Goal: Task Accomplishment & Management: Manage account settings

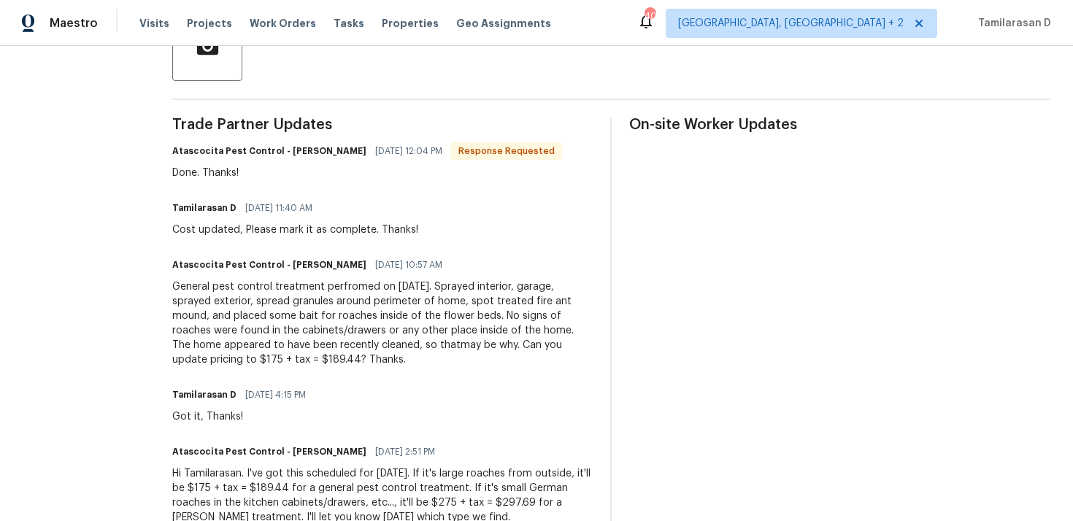
scroll to position [357, 0]
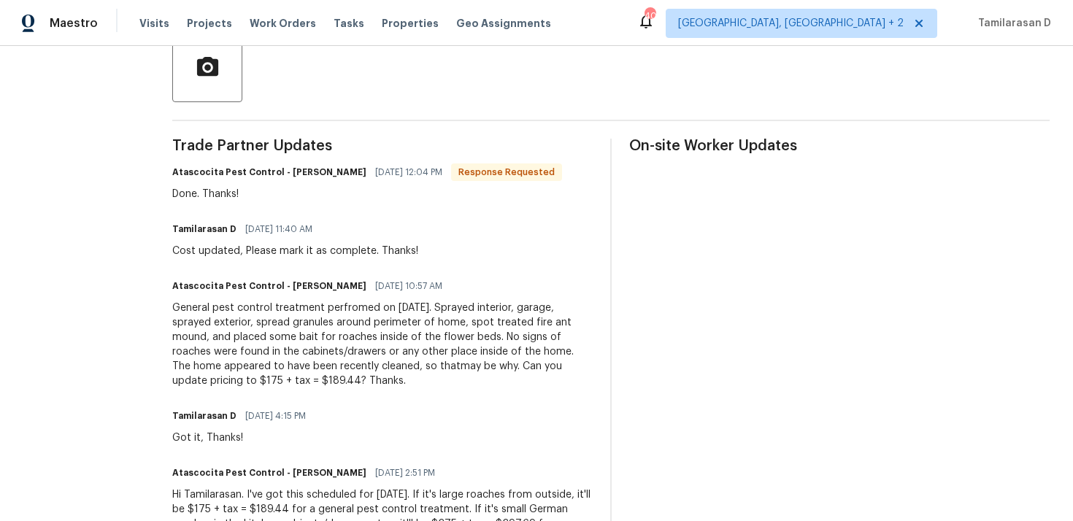
click at [241, 243] on div "Tamilarasan D [DATE] 11:40 AM Cost updated, Please mark it as complete. Thanks!" at bounding box center [295, 238] width 246 height 39
click at [226, 247] on div "Cost updated, Please mark it as complete. Thanks!" at bounding box center [295, 251] width 246 height 15
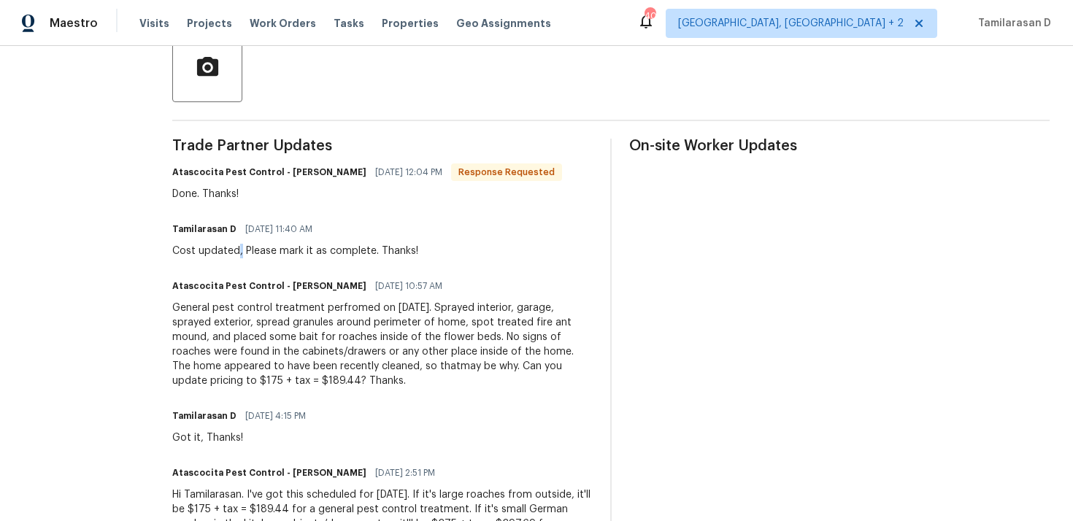
click at [226, 247] on div "Cost updated, Please mark it as complete. Thanks!" at bounding box center [295, 251] width 246 height 15
click at [205, 332] on div "General pest control treatment perfromed on [DATE]. Sprayed interior, garage, s…" at bounding box center [382, 345] width 420 height 88
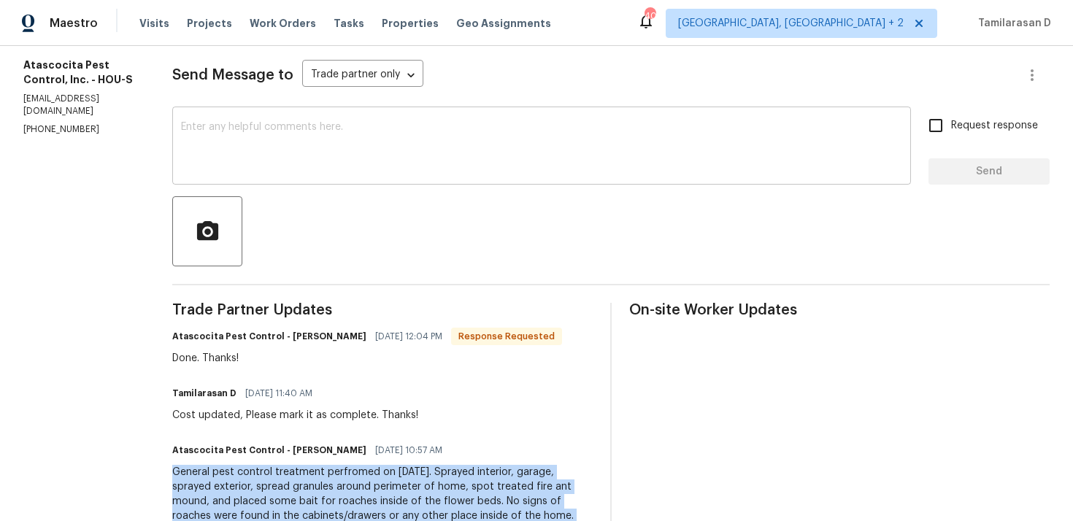
scroll to position [147, 0]
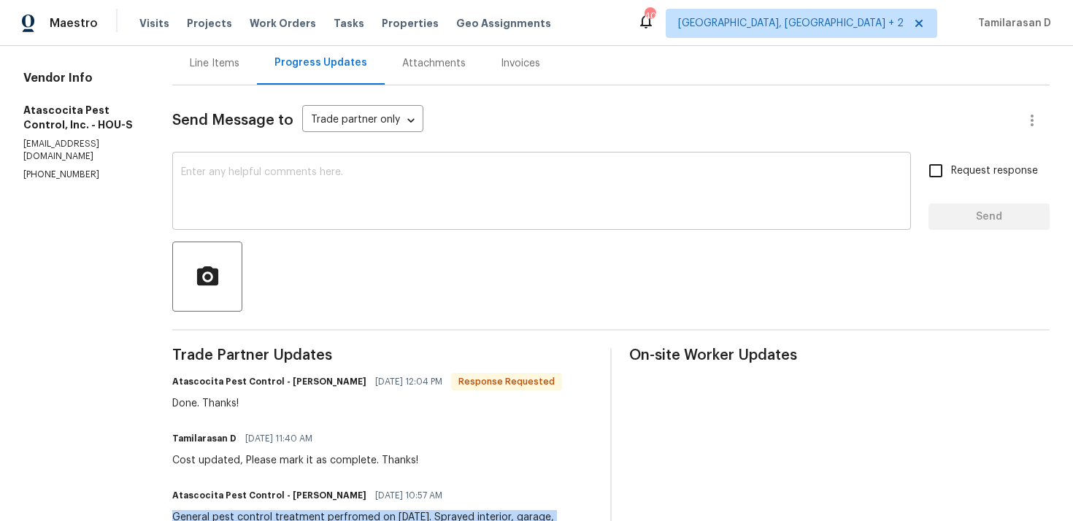
click at [244, 183] on textarea at bounding box center [541, 192] width 721 height 51
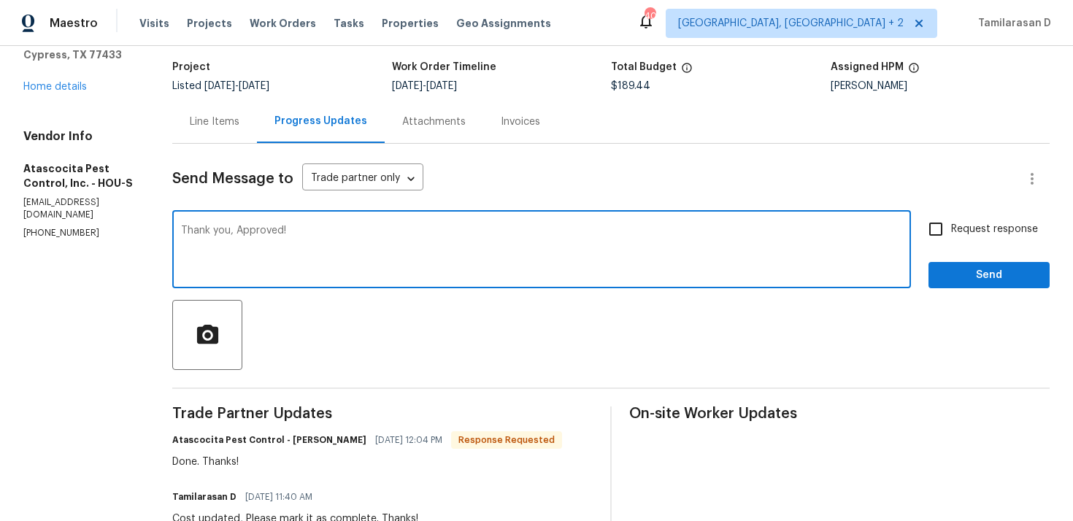
scroll to position [77, 0]
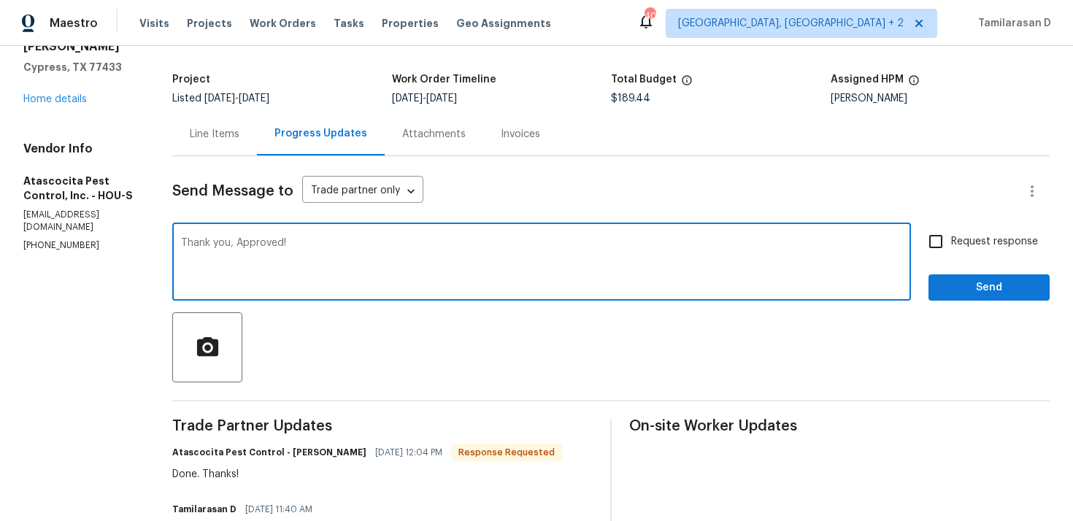
type textarea "Thank you, Approved!"
click at [944, 289] on span "Send" at bounding box center [989, 288] width 98 height 18
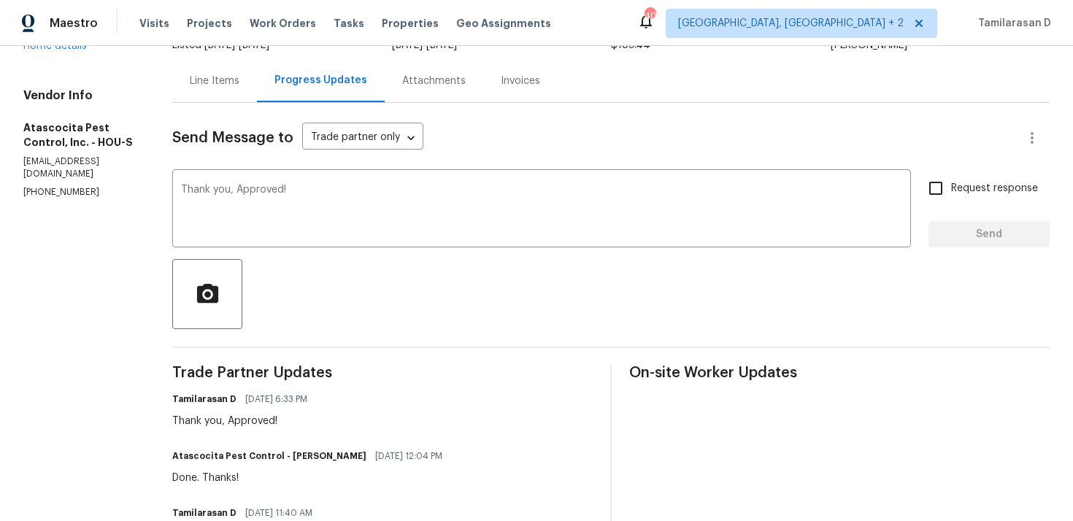
scroll to position [77, 0]
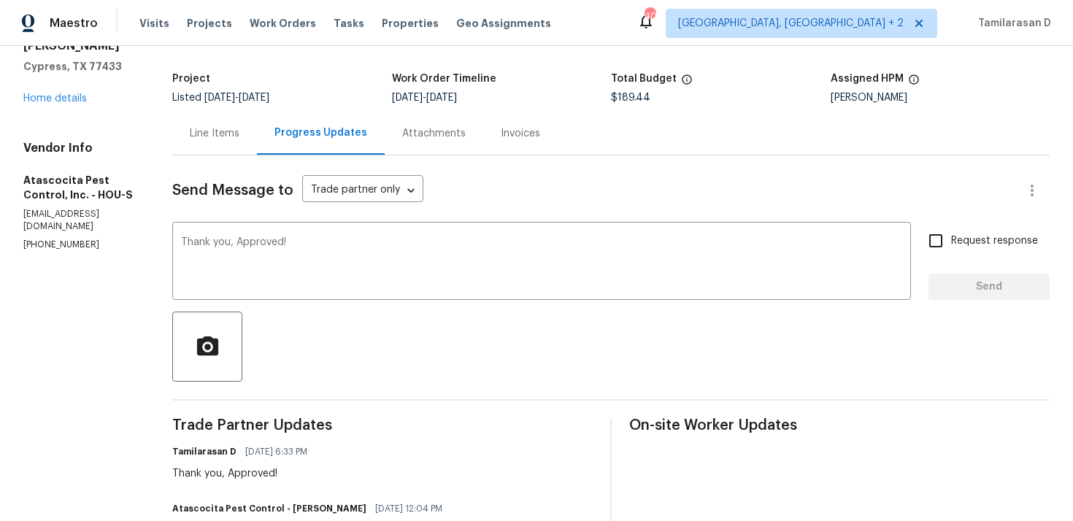
click at [211, 142] on div "Line Items" at bounding box center [214, 133] width 85 height 43
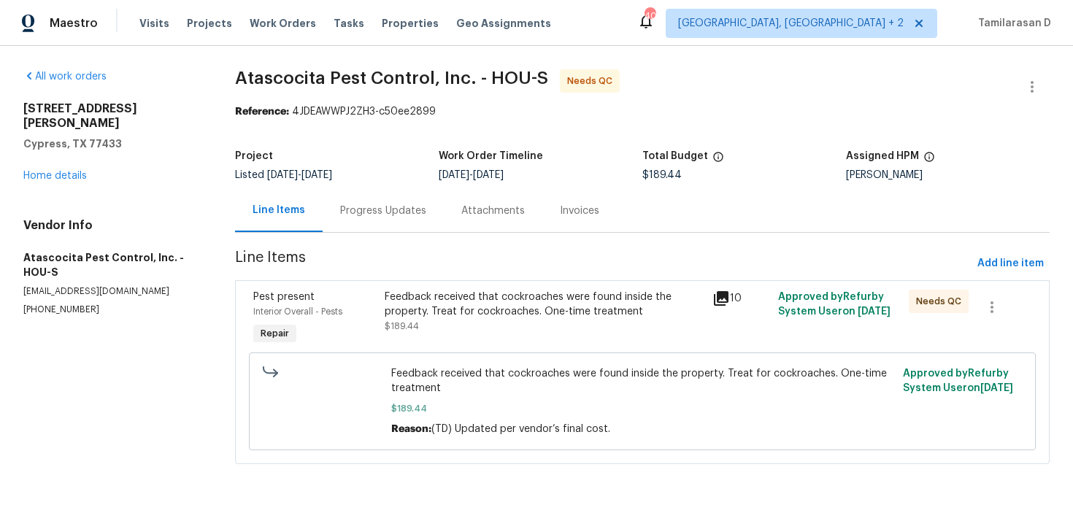
click at [355, 218] on div "Progress Updates" at bounding box center [383, 211] width 86 height 15
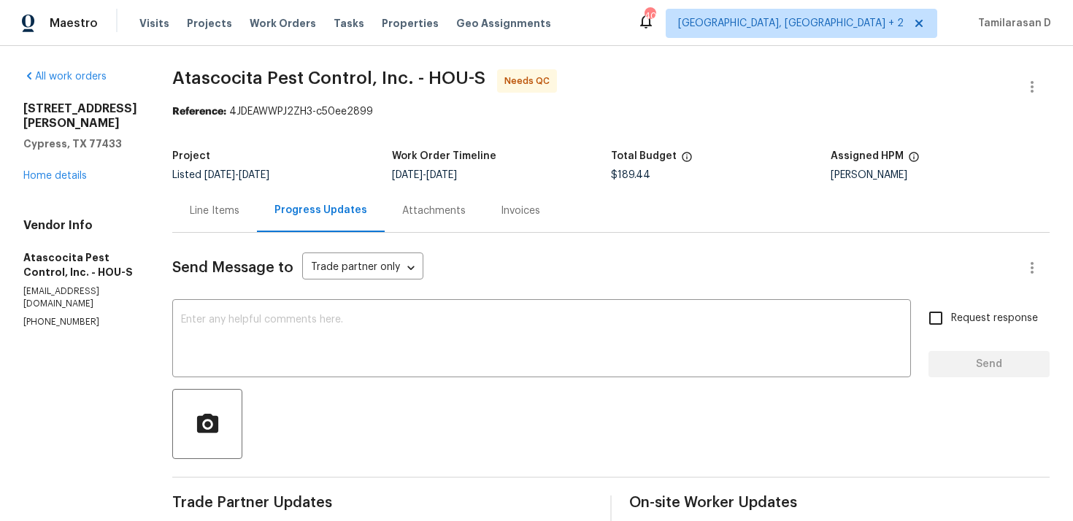
click at [190, 210] on div "Line Items" at bounding box center [215, 211] width 50 height 15
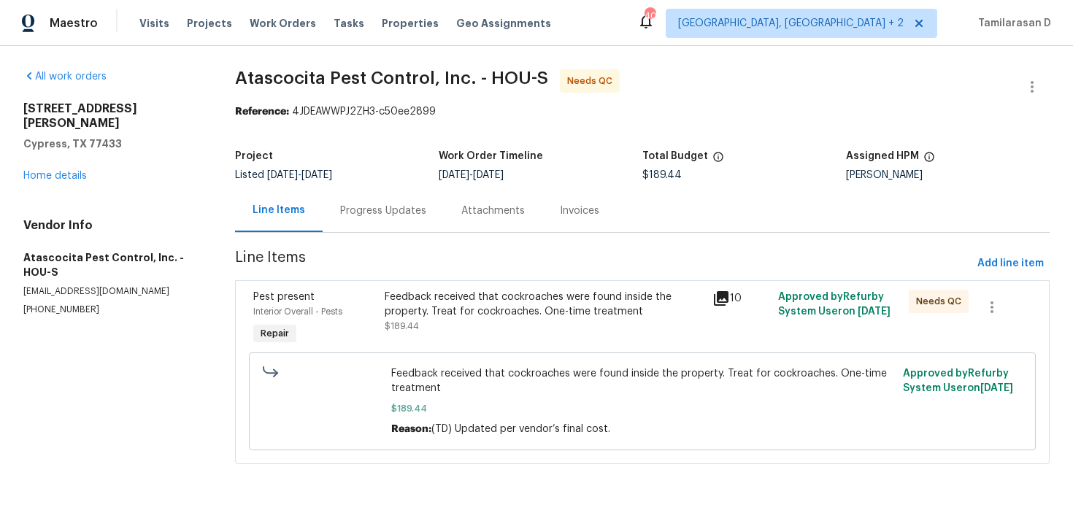
click at [371, 205] on div "Progress Updates" at bounding box center [383, 211] width 86 height 15
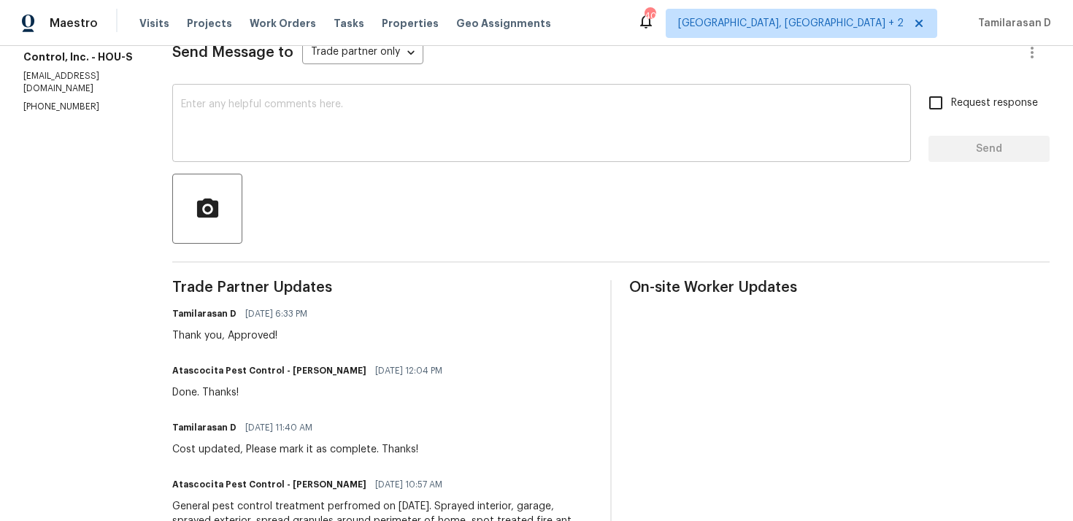
scroll to position [243, 0]
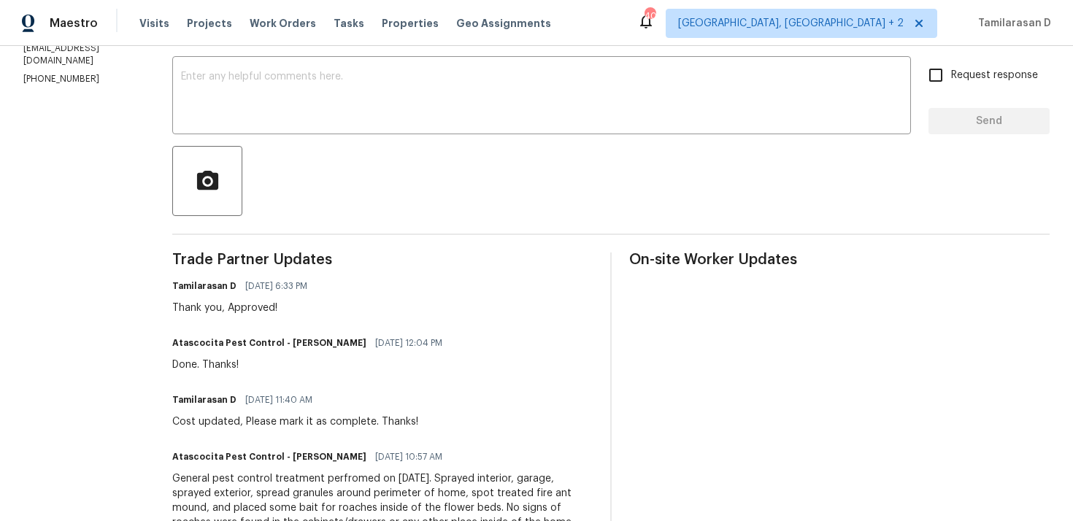
click at [230, 315] on div "Thank you, Approved!" at bounding box center [244, 308] width 144 height 15
click at [204, 299] on div "Tamilarasan D [DATE] 6:33 PM Thank you, Approved!" at bounding box center [244, 295] width 144 height 39
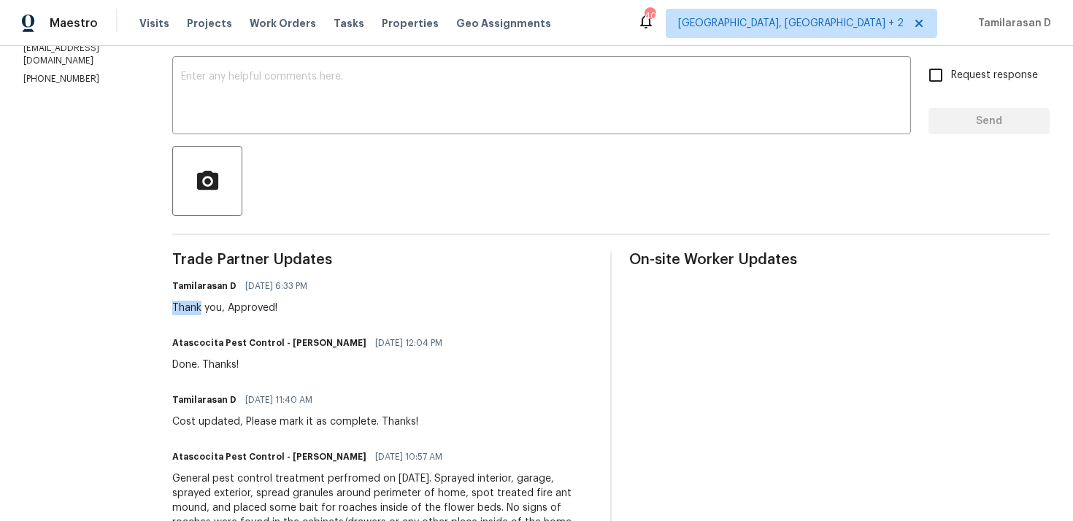
click at [204, 299] on div "Tamilarasan D [DATE] 6:33 PM Thank you, Approved!" at bounding box center [244, 295] width 144 height 39
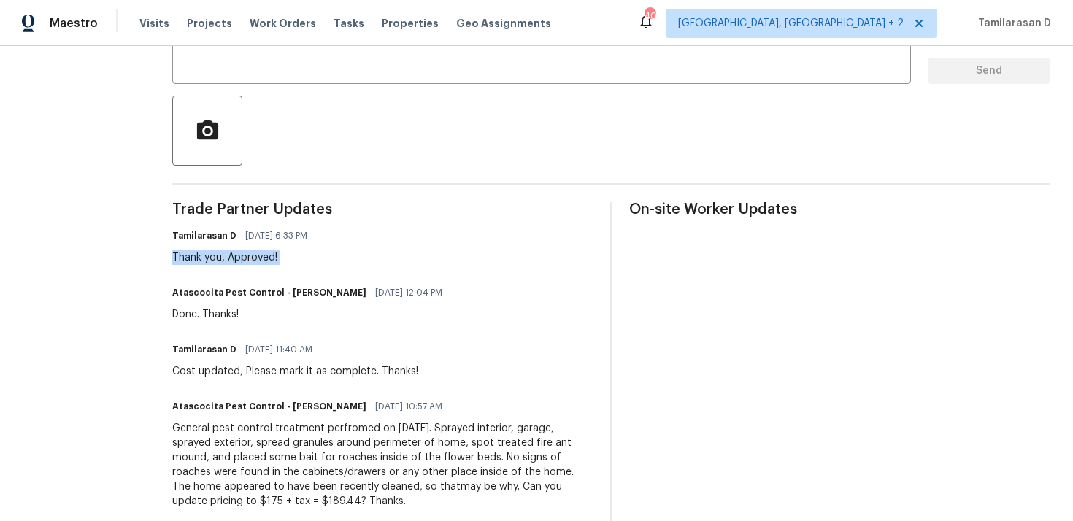
click at [193, 256] on div "Thank you, Approved!" at bounding box center [244, 257] width 144 height 15
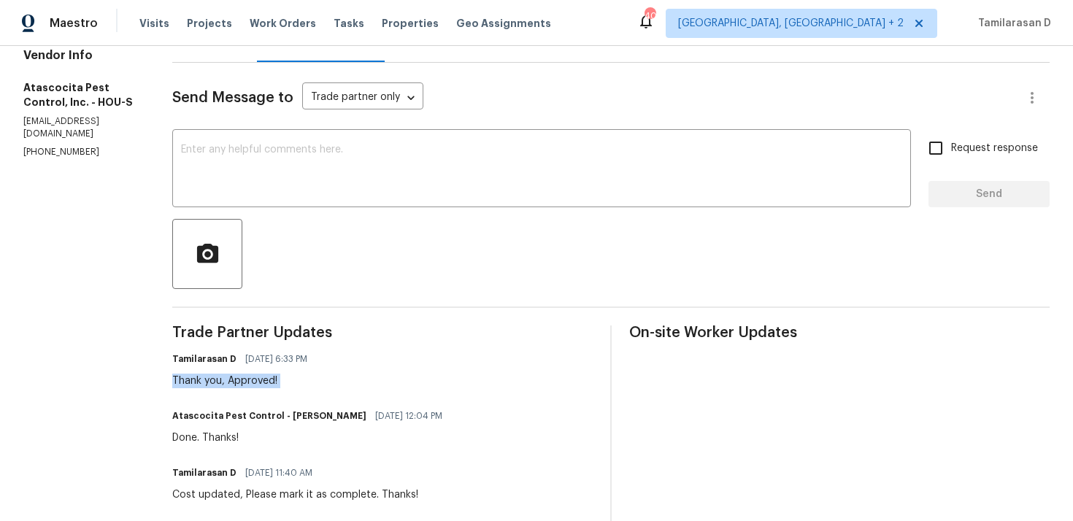
scroll to position [0, 0]
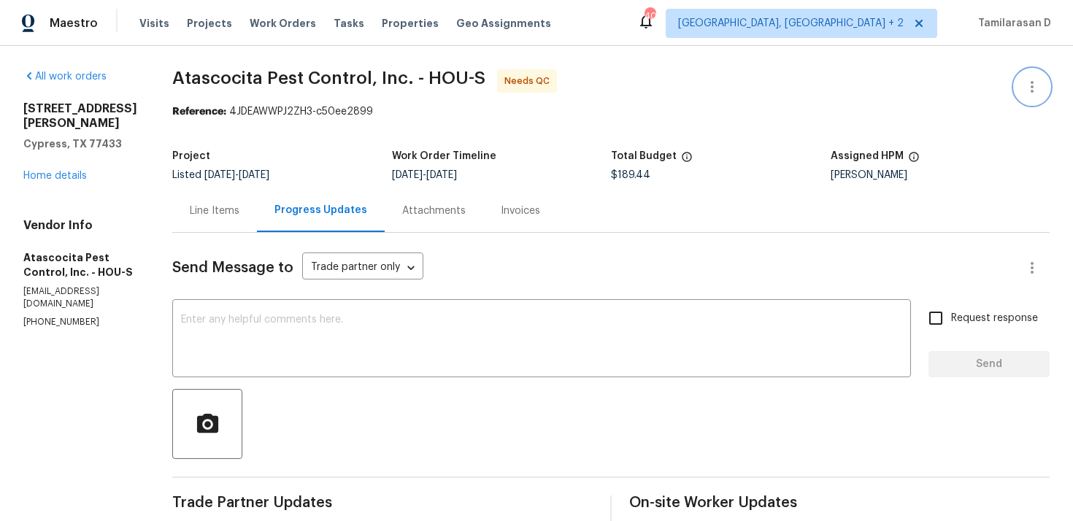
click at [1023, 91] on icon "button" at bounding box center [1032, 87] width 18 height 18
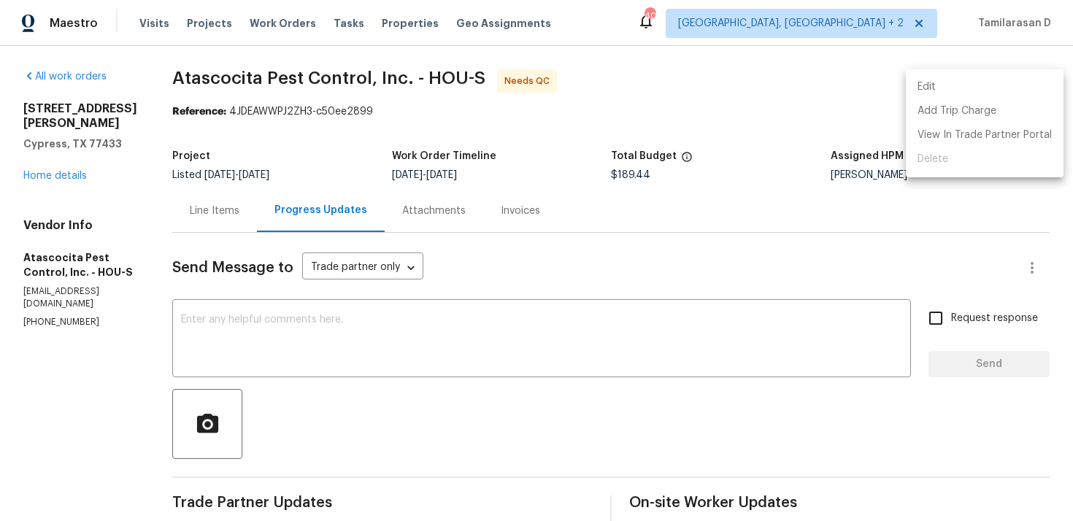
click at [937, 89] on li "Edit" at bounding box center [985, 87] width 158 height 24
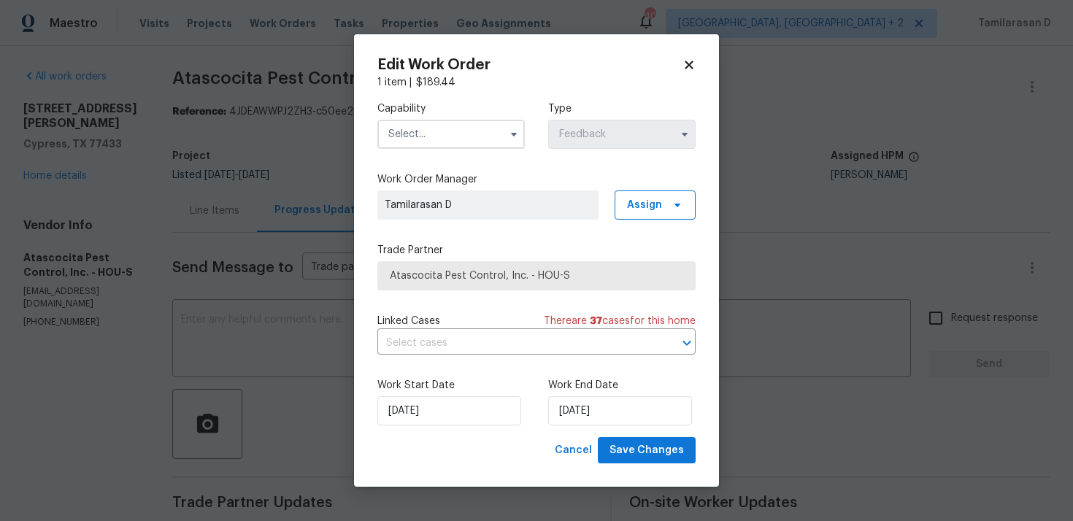
click at [504, 131] on span at bounding box center [514, 134] width 22 height 22
click at [484, 131] on input "text" at bounding box center [450, 134] width 147 height 29
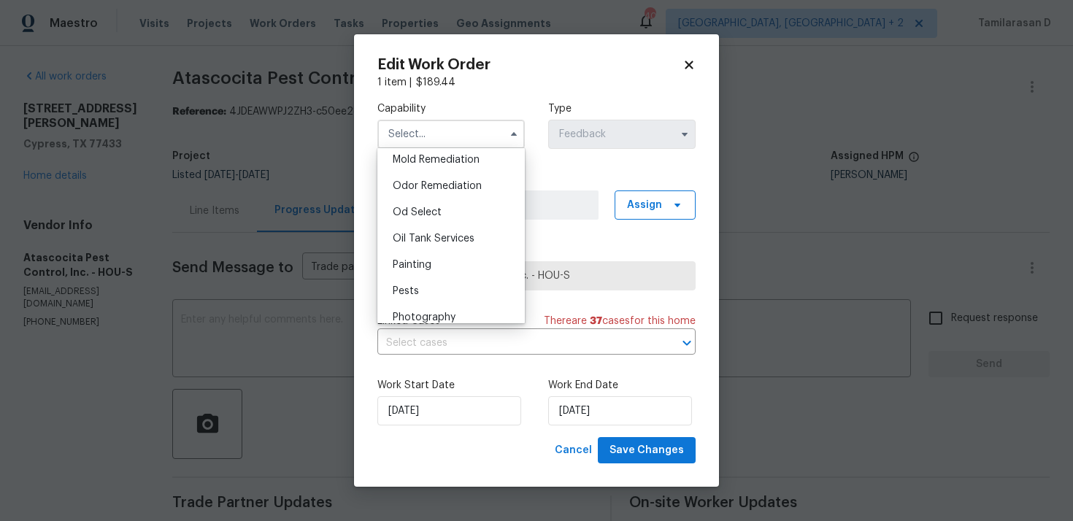
scroll to position [1131, 0]
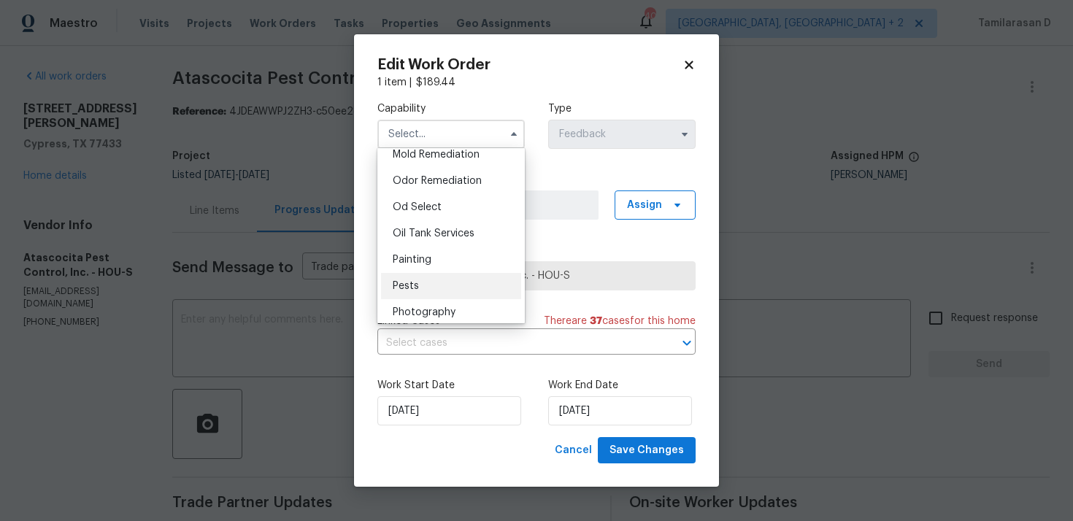
click at [428, 288] on div "Pests" at bounding box center [451, 286] width 140 height 26
type input "Pests"
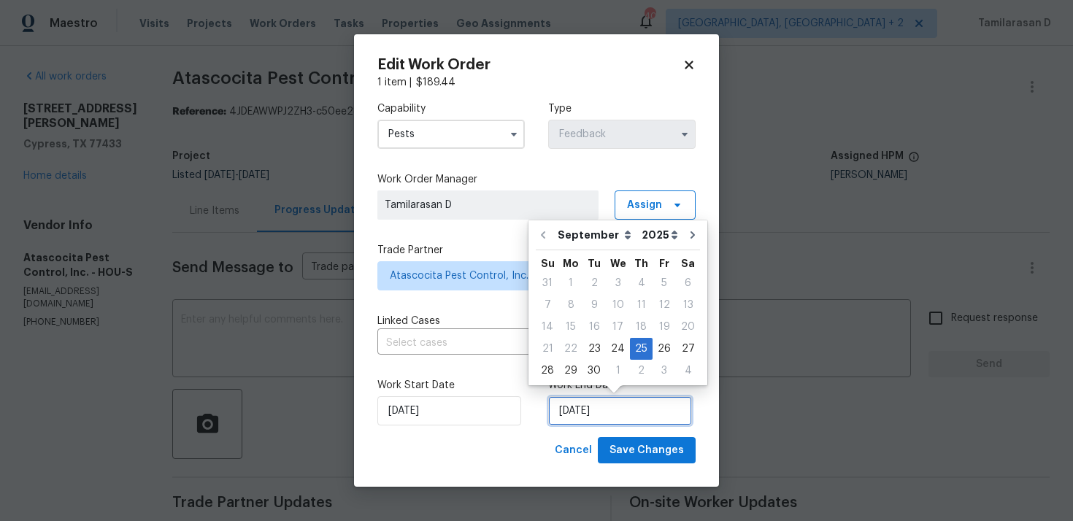
click at [588, 409] on input "[DATE]" at bounding box center [620, 410] width 144 height 29
click at [618, 347] on div "24" at bounding box center [618, 349] width 24 height 20
type input "[DATE]"
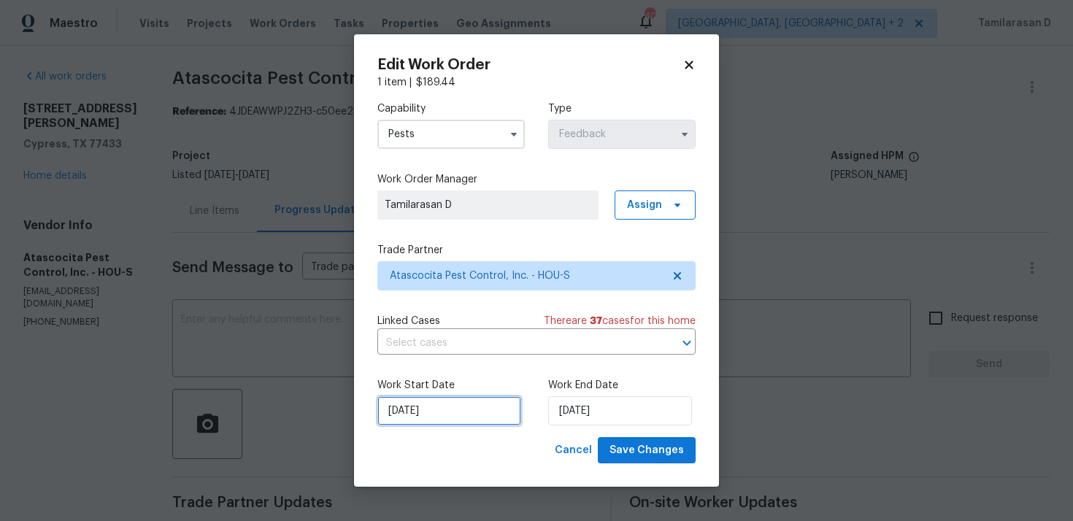
click at [428, 414] on input "[DATE]" at bounding box center [449, 410] width 144 height 29
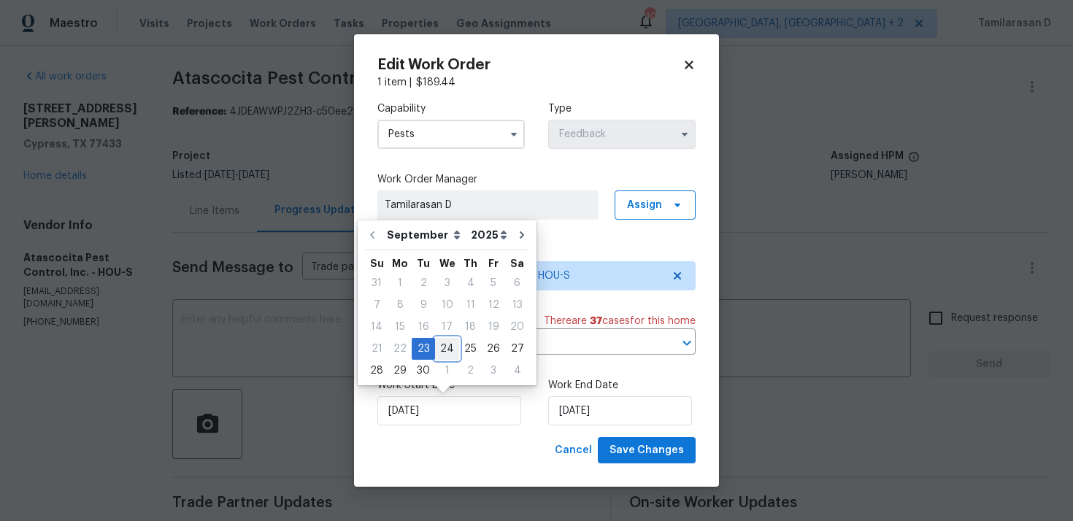
click at [444, 348] on div "24" at bounding box center [447, 349] width 24 height 20
type input "[DATE]"
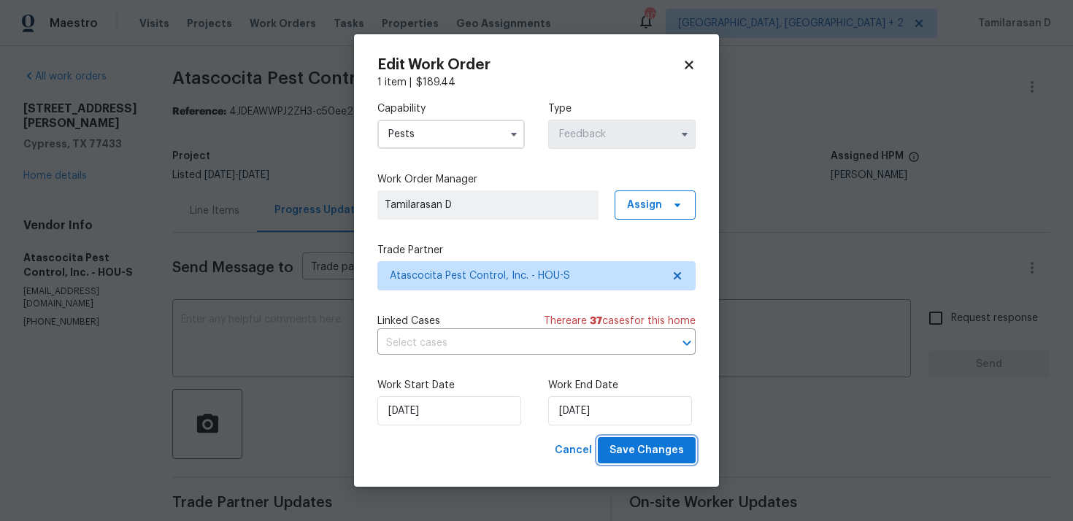
click at [647, 448] on span "Save Changes" at bounding box center [646, 451] width 74 height 18
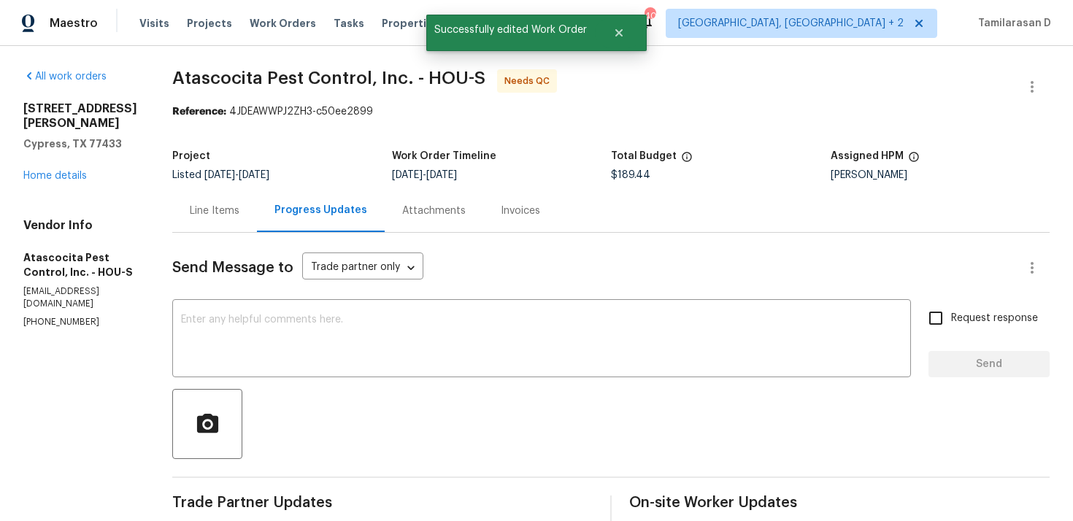
click at [200, 213] on div "Line Items" at bounding box center [215, 211] width 50 height 15
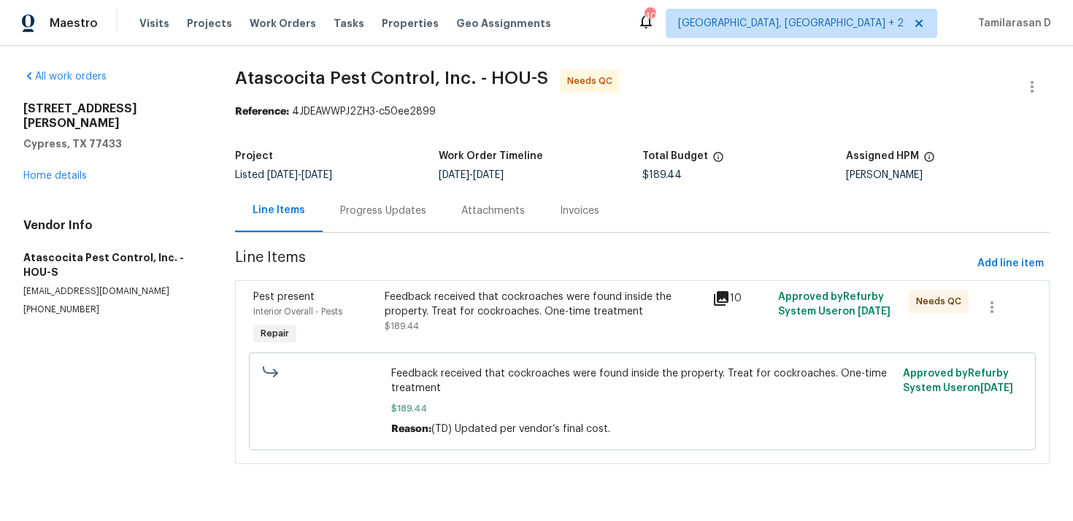
click at [385, 199] on div "Progress Updates" at bounding box center [383, 210] width 121 height 43
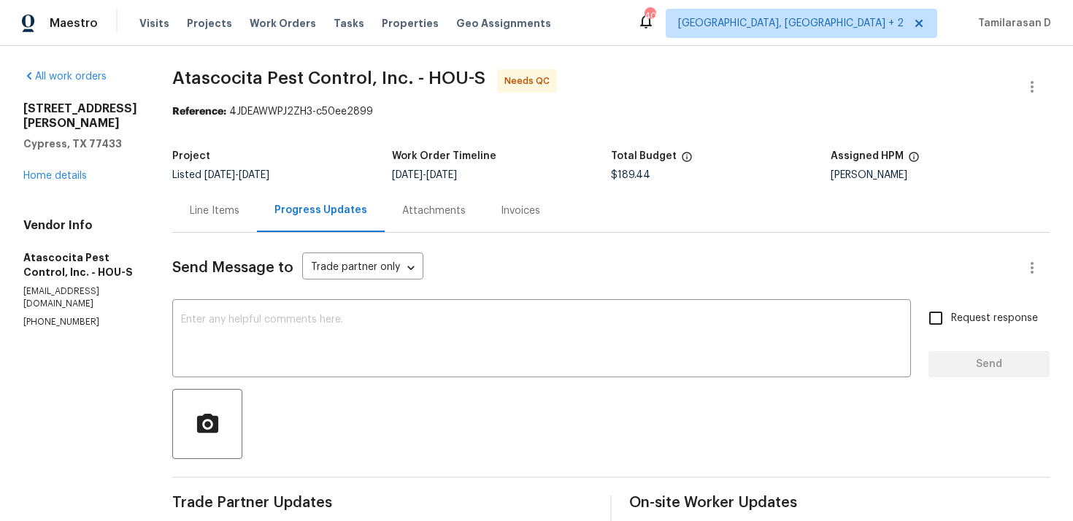
click at [207, 212] on div "Line Items" at bounding box center [215, 211] width 50 height 15
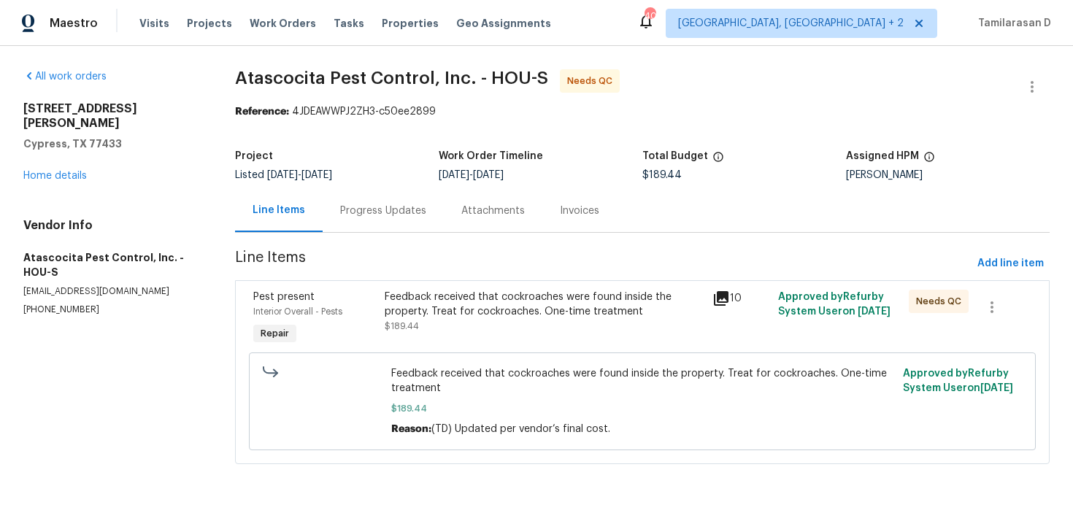
click at [461, 320] on div "Feedback received that cockroaches were found inside the property. Treat for co…" at bounding box center [544, 312] width 319 height 44
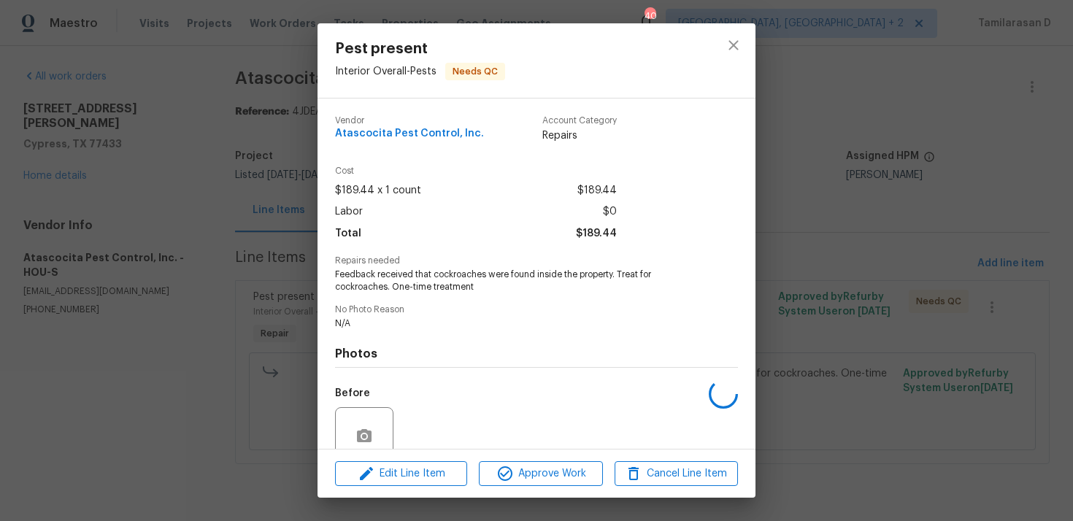
scroll to position [126, 0]
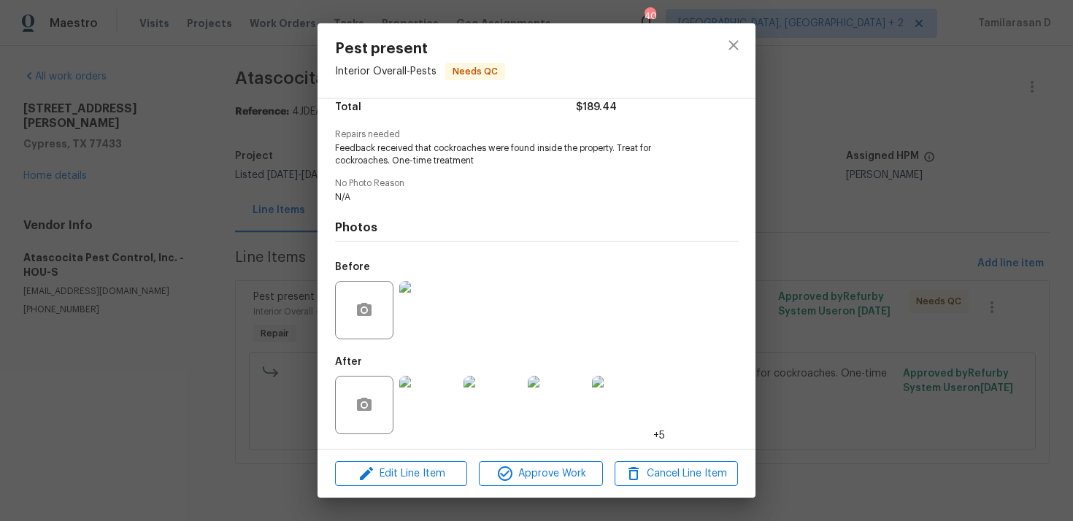
click at [442, 392] on img at bounding box center [428, 405] width 58 height 58
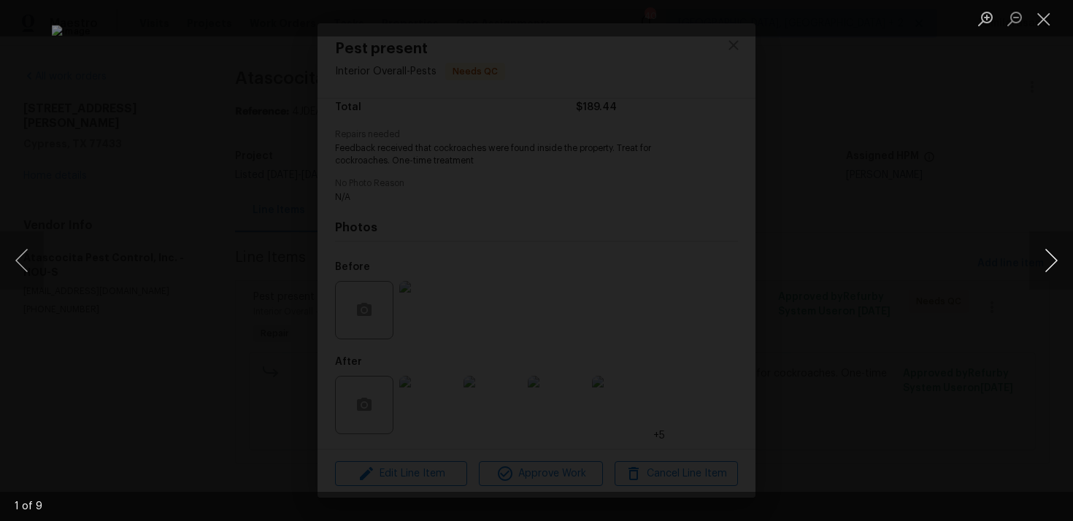
click at [1057, 270] on button "Next image" at bounding box center [1051, 260] width 44 height 58
click at [1058, 265] on button "Next image" at bounding box center [1051, 260] width 44 height 58
click at [1043, 265] on button "Next image" at bounding box center [1051, 260] width 44 height 58
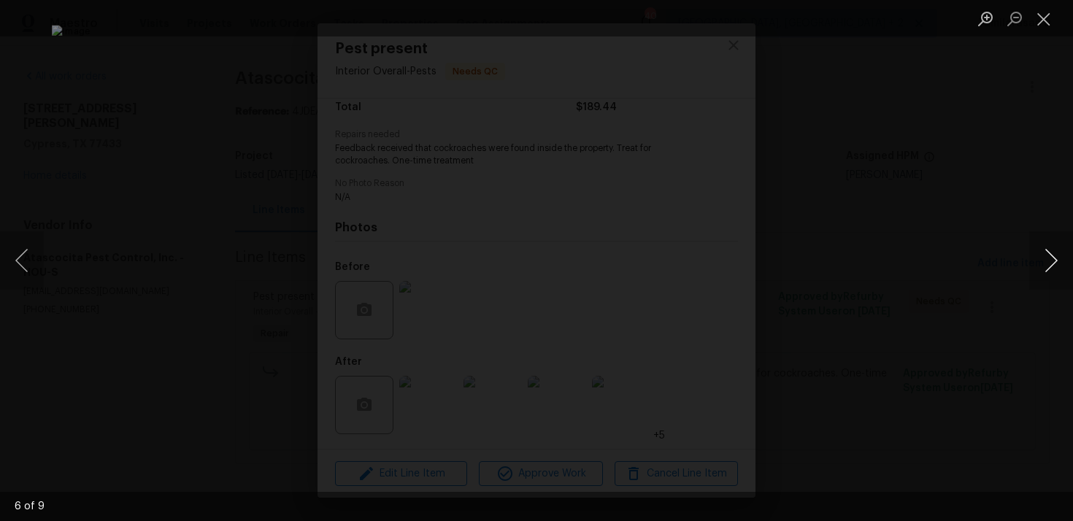
click at [1043, 265] on button "Next image" at bounding box center [1051, 260] width 44 height 58
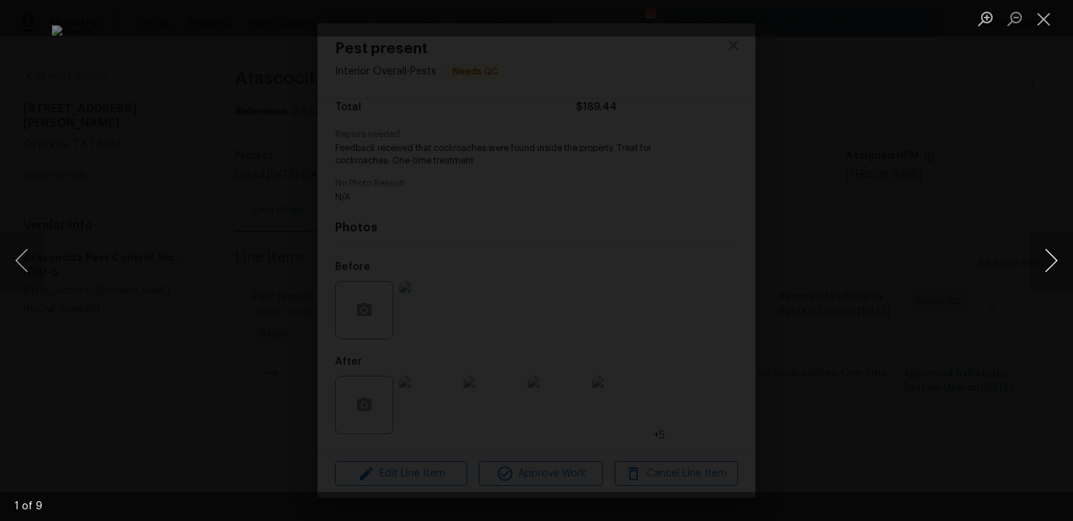
click at [1045, 266] on button "Next image" at bounding box center [1051, 260] width 44 height 58
click at [1042, 264] on button "Next image" at bounding box center [1051, 260] width 44 height 58
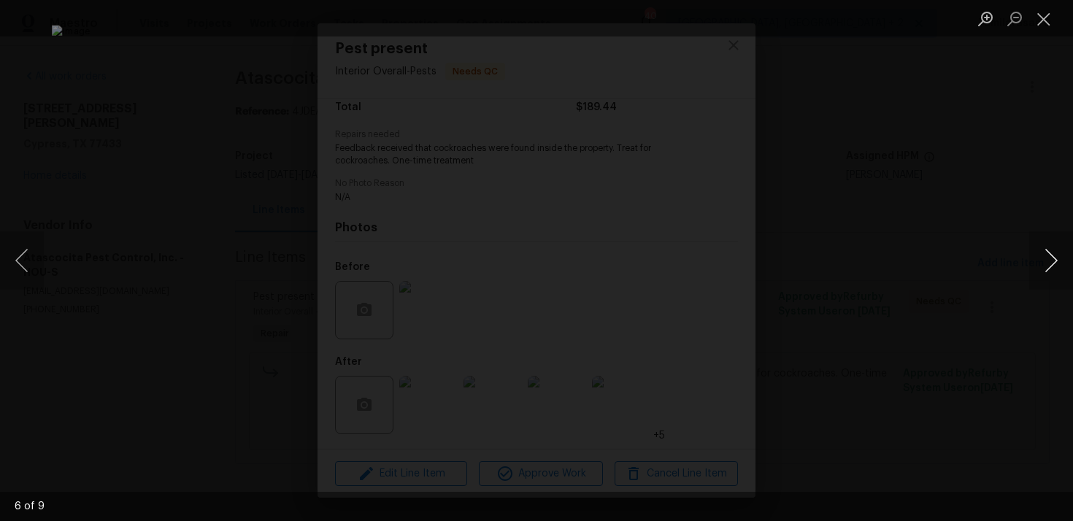
click at [1042, 264] on button "Next image" at bounding box center [1051, 260] width 44 height 58
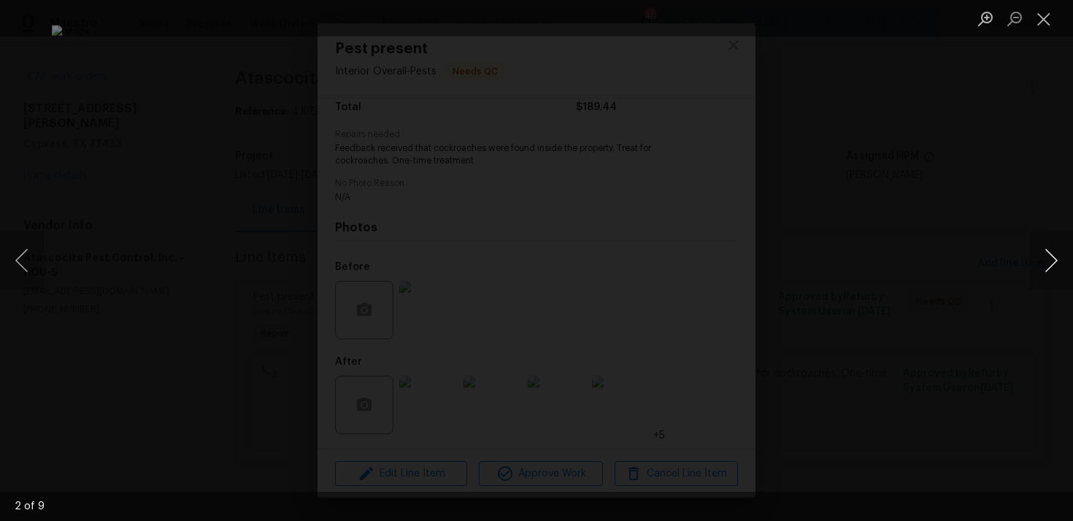
click at [1042, 264] on button "Next image" at bounding box center [1051, 260] width 44 height 58
click at [1061, 253] on button "Next image" at bounding box center [1051, 260] width 44 height 58
click at [1032, 254] on button "Next image" at bounding box center [1051, 260] width 44 height 58
click at [1049, 255] on button "Next image" at bounding box center [1051, 260] width 44 height 58
click at [1041, 12] on button "Close lightbox" at bounding box center [1043, 19] width 29 height 26
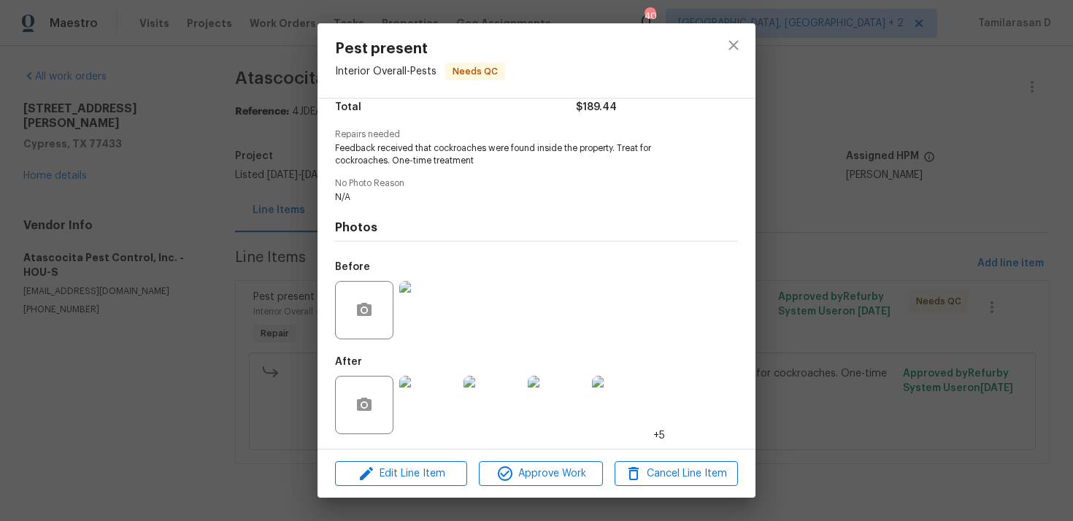
click at [272, 252] on div "Pest present Interior Overall - Pests Needs QC Vendor Atascocita Pest Control, …" at bounding box center [536, 260] width 1073 height 521
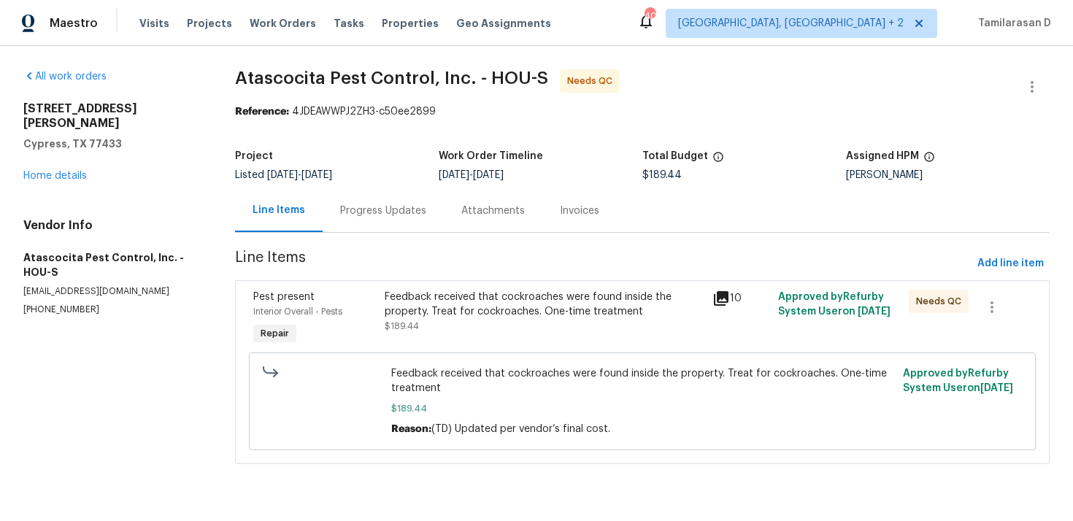
click at [436, 319] on div "Feedback received that cockroaches were found inside the property. Treat for co…" at bounding box center [544, 312] width 319 height 44
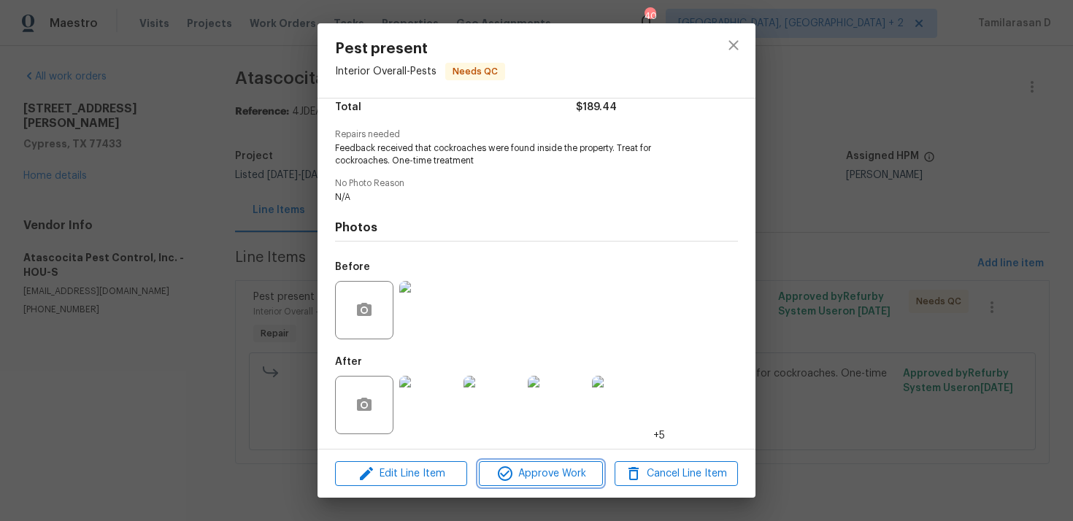
click at [522, 467] on span "Approve Work" at bounding box center [540, 474] width 115 height 18
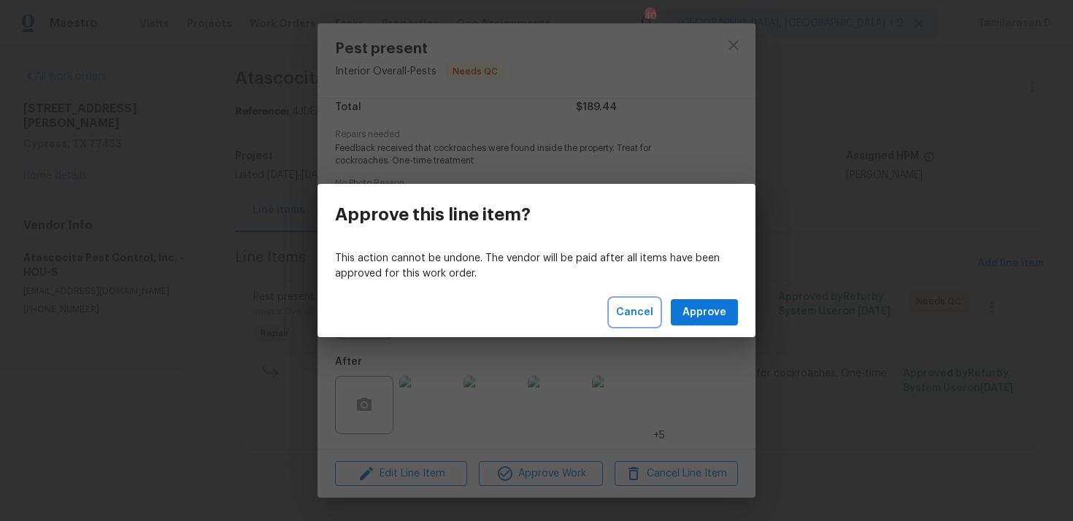
click at [653, 307] on span "Cancel" at bounding box center [634, 313] width 37 height 18
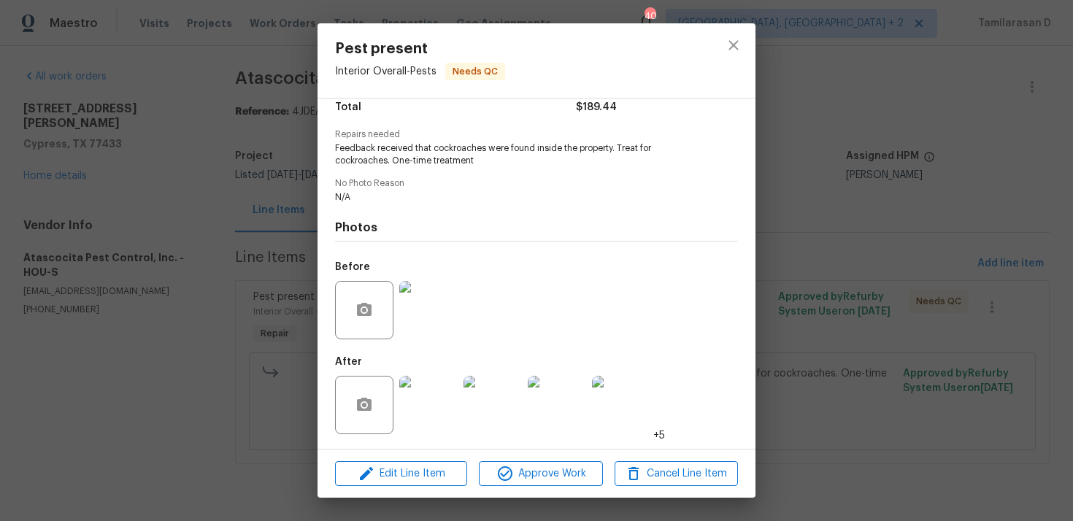
click at [219, 274] on div "Pest present Interior Overall - Pests Needs QC Vendor Atascocita Pest Control, …" at bounding box center [536, 260] width 1073 height 521
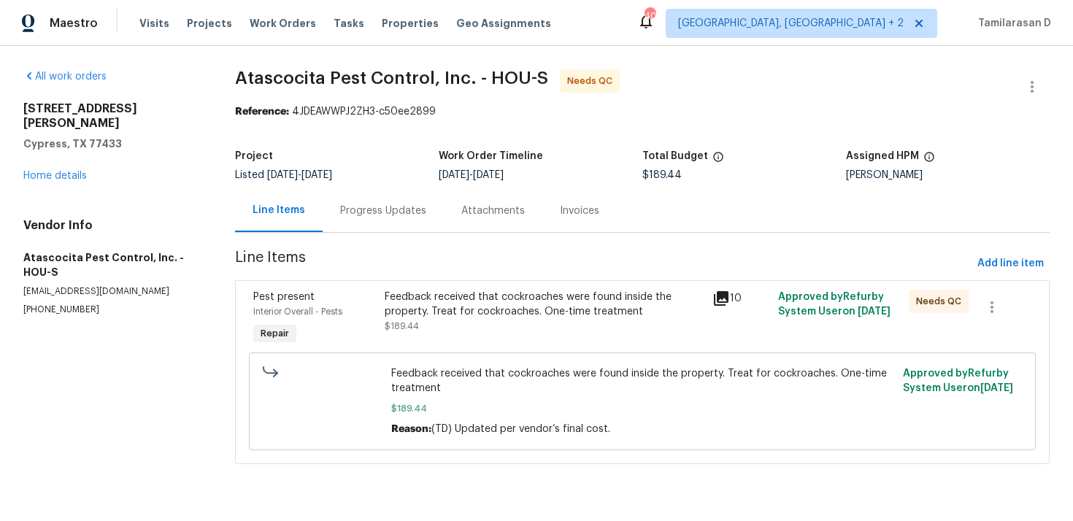
click at [417, 191] on div "Progress Updates" at bounding box center [383, 210] width 121 height 43
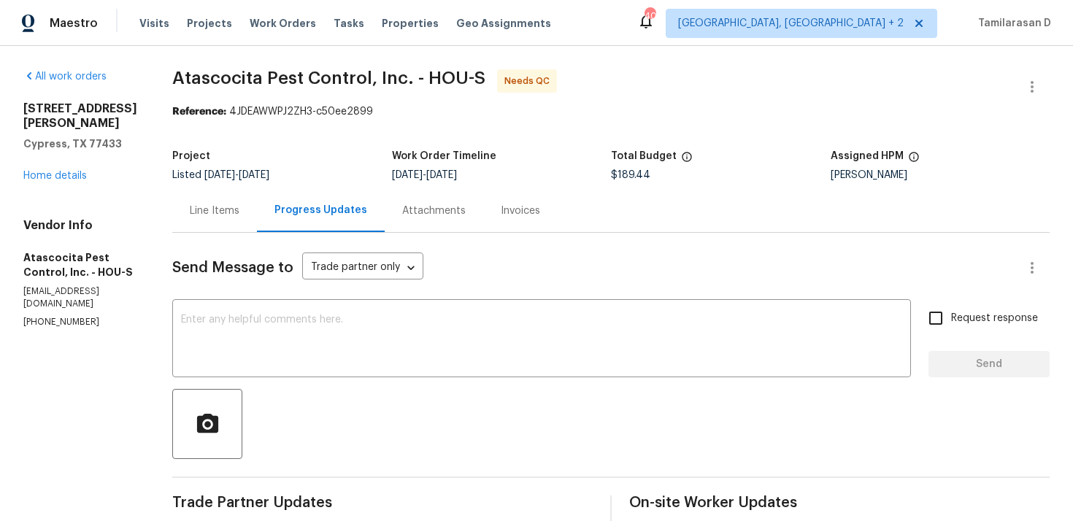
click at [216, 223] on div "Line Items" at bounding box center [214, 210] width 85 height 43
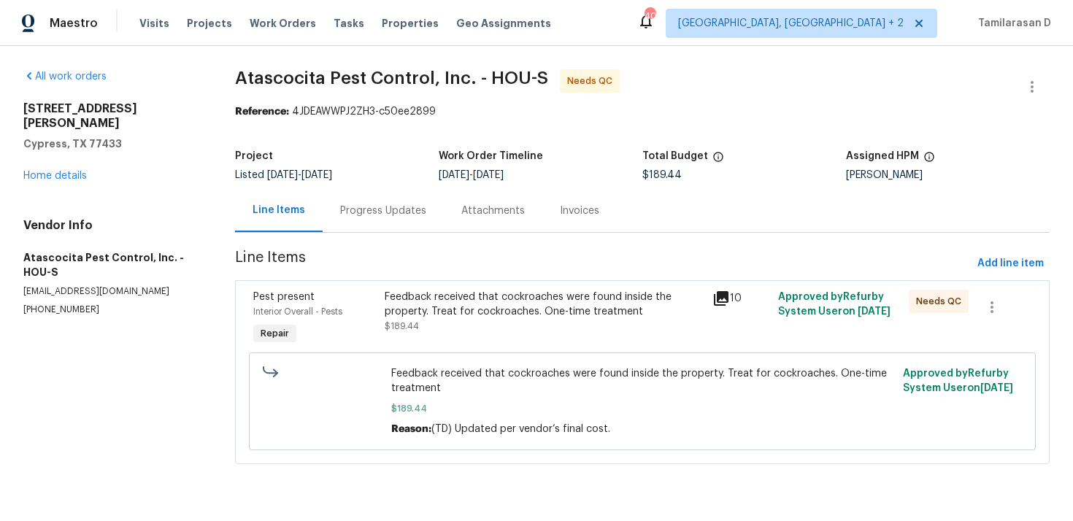
click at [443, 326] on div "Feedback received that cockroaches were found inside the property. Treat for co…" at bounding box center [544, 312] width 319 height 44
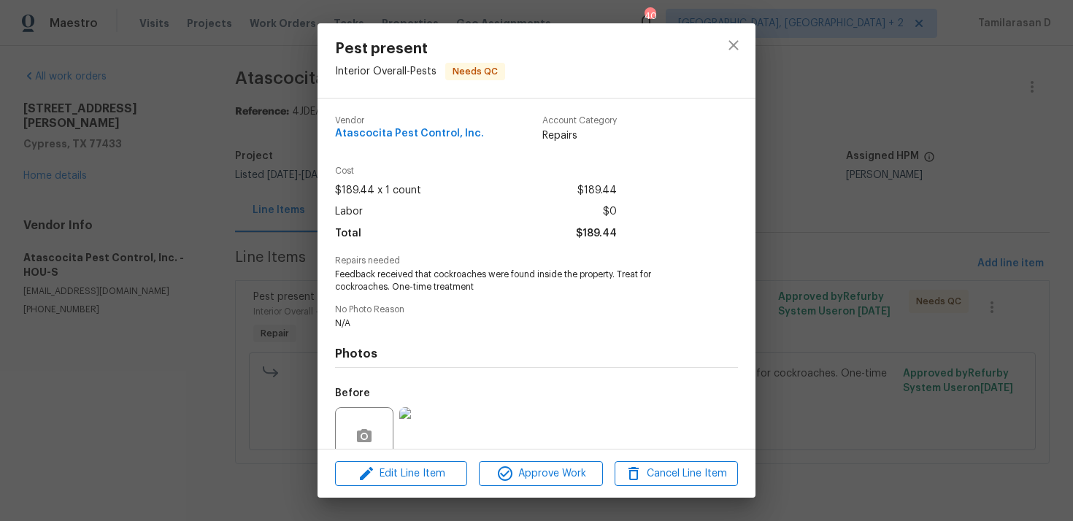
scroll to position [126, 0]
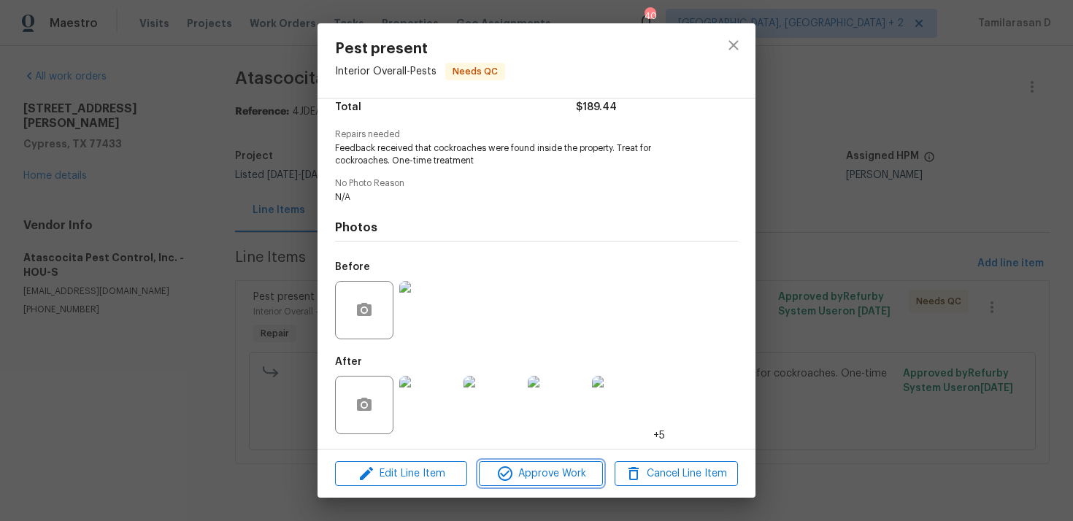
click at [526, 474] on span "Approve Work" at bounding box center [540, 474] width 115 height 18
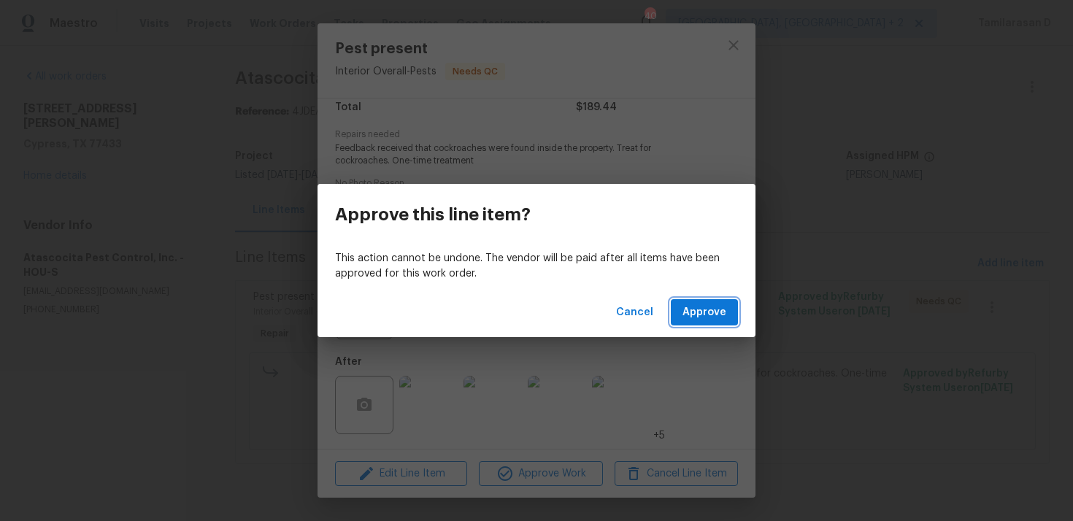
click at [718, 304] on span "Approve" at bounding box center [704, 313] width 44 height 18
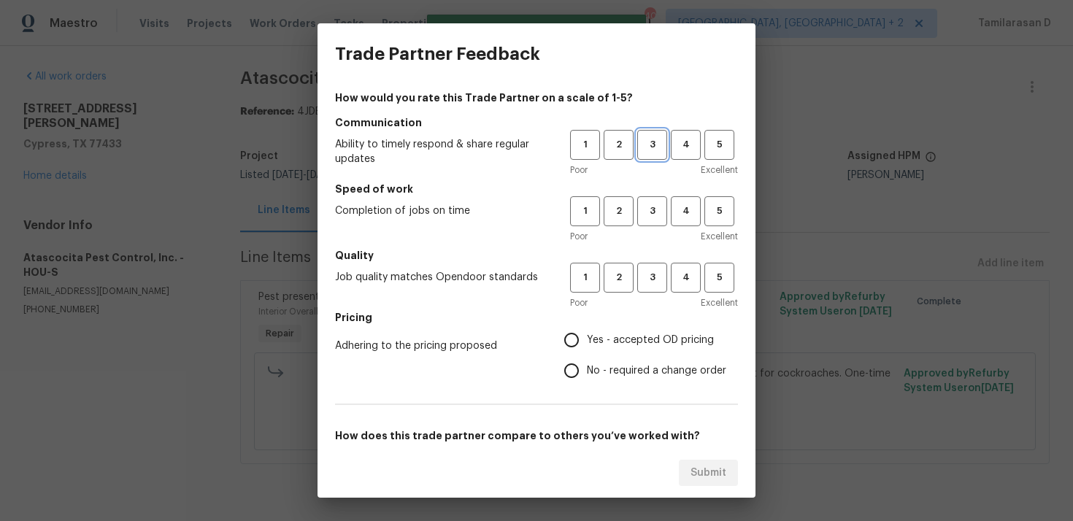
click at [654, 145] on span "3" at bounding box center [652, 144] width 27 height 17
click at [655, 228] on div "1 2 3 4 5 Poor Excellent" at bounding box center [654, 219] width 168 height 47
click at [655, 213] on span "3" at bounding box center [652, 211] width 27 height 17
click at [659, 281] on span "3" at bounding box center [652, 277] width 27 height 17
click at [593, 328] on label "Yes - accepted OD pricing" at bounding box center [641, 340] width 170 height 31
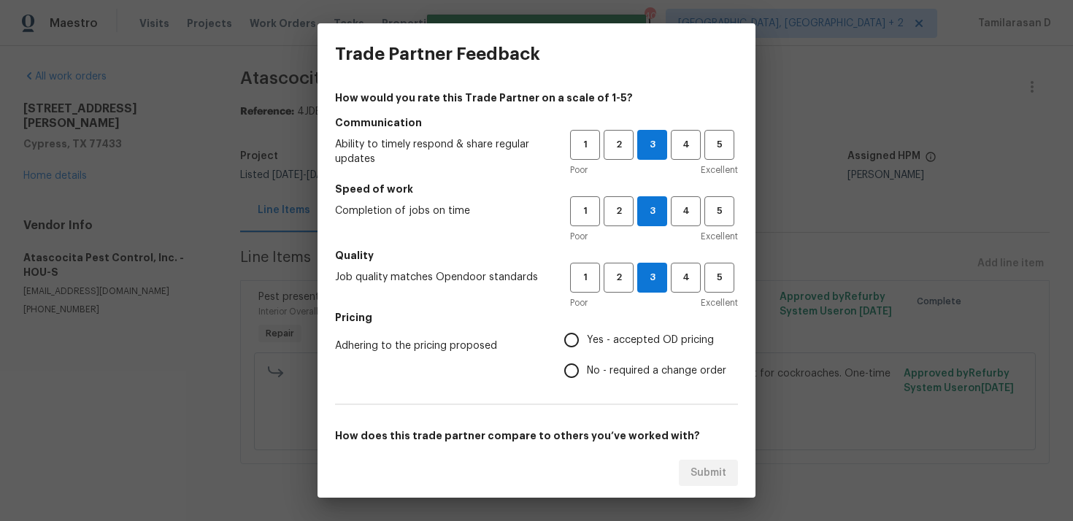
click at [587, 328] on input "Yes - accepted OD pricing" at bounding box center [571, 340] width 31 height 31
radio input "true"
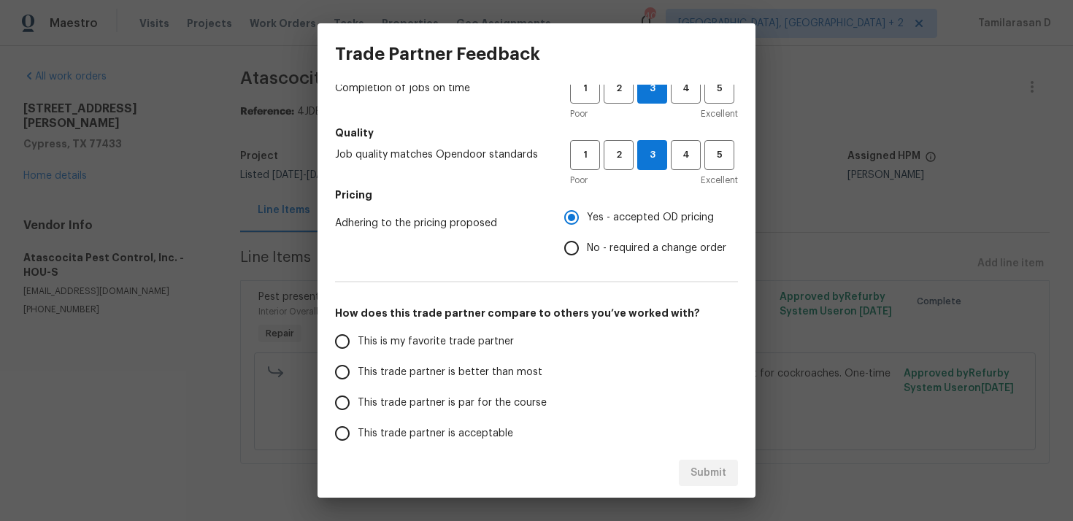
scroll to position [220, 0]
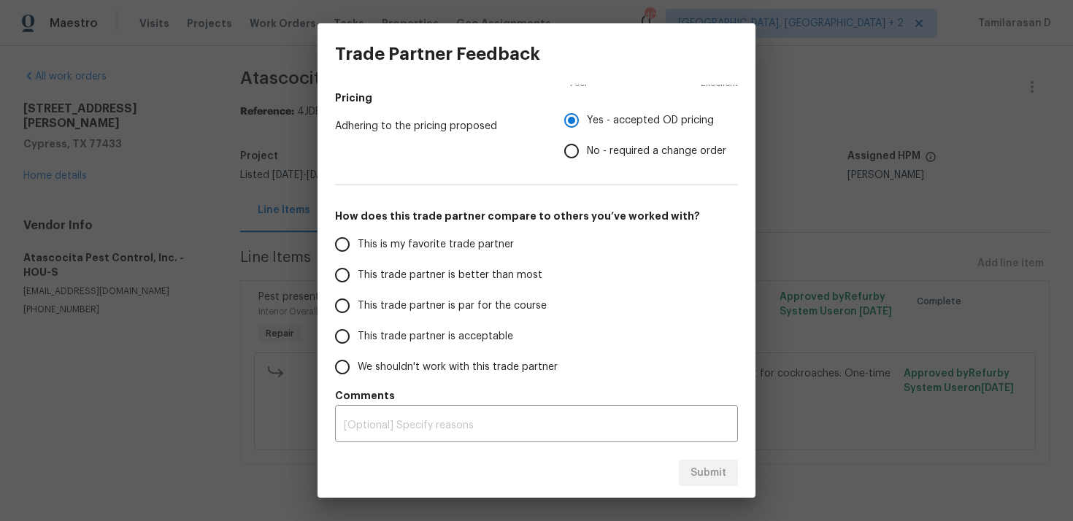
click at [572, 143] on input "No - required a change order" at bounding box center [571, 151] width 31 height 31
radio input "true"
click at [340, 296] on input "This trade partner is par for the course" at bounding box center [342, 306] width 31 height 31
click at [709, 466] on span "Submit" at bounding box center [709, 473] width 36 height 18
radio input "true"
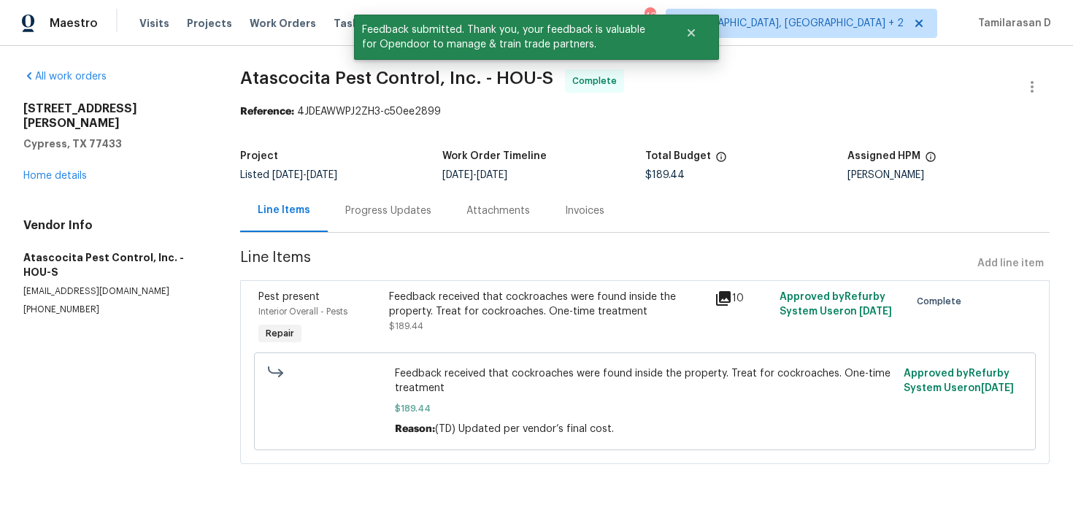
click at [384, 209] on div "Progress Updates" at bounding box center [388, 211] width 86 height 15
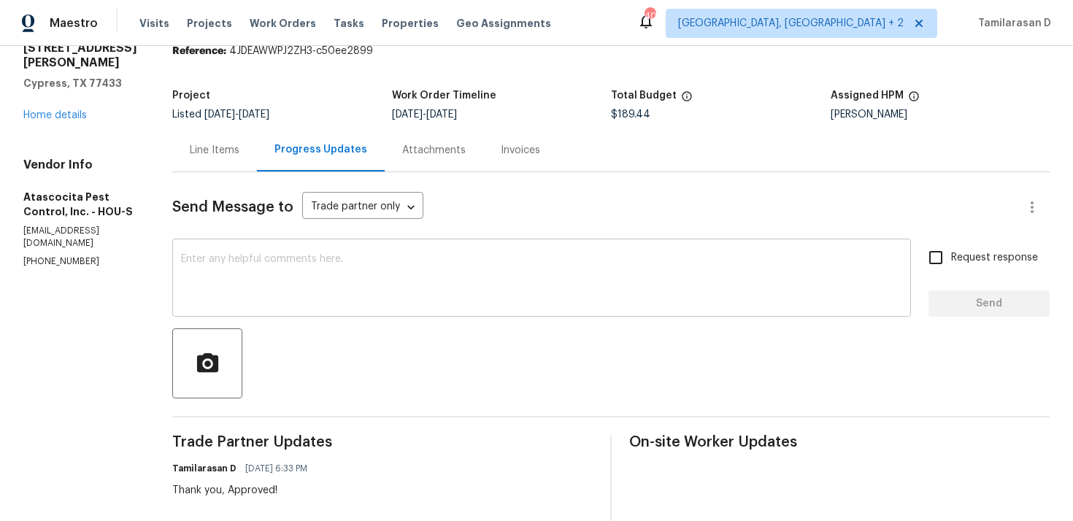
scroll to position [41, 0]
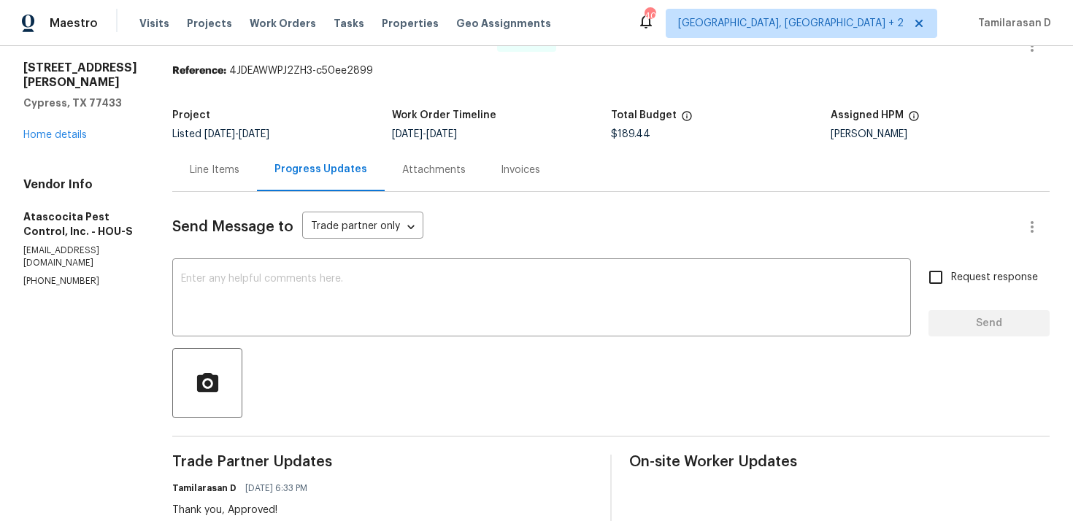
click at [209, 166] on div "Line Items" at bounding box center [215, 170] width 50 height 15
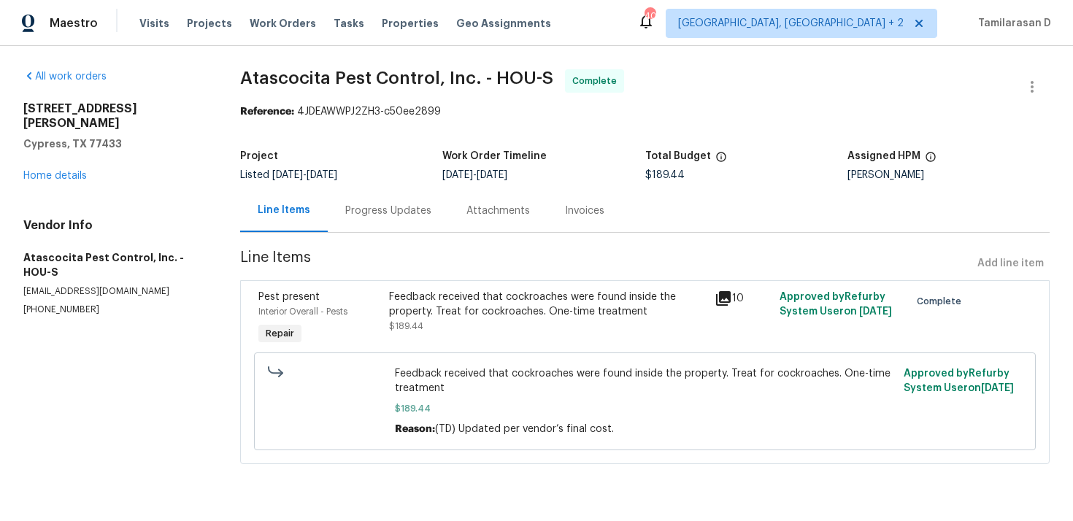
click at [366, 209] on div "Progress Updates" at bounding box center [388, 211] width 86 height 15
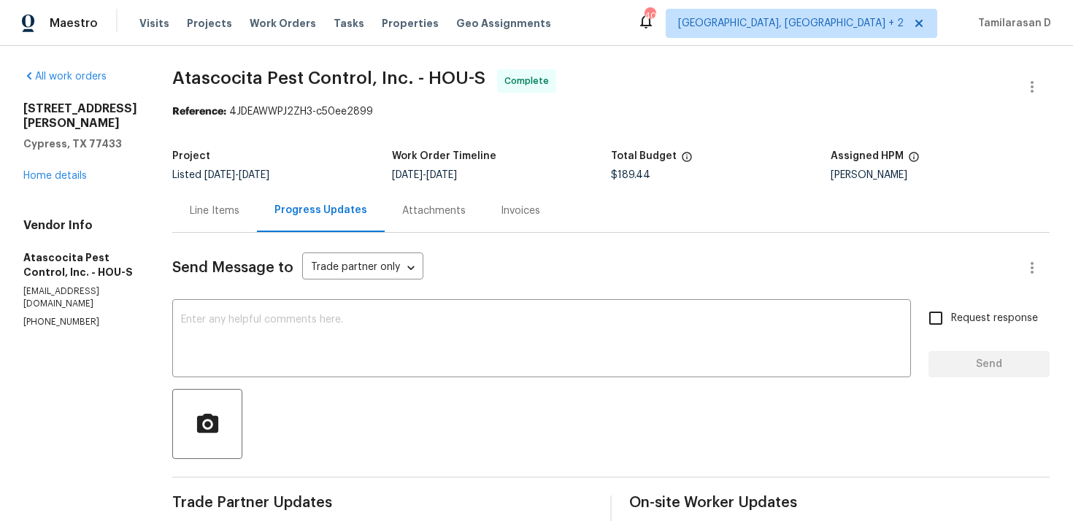
click at [201, 207] on div "Line Items" at bounding box center [215, 211] width 50 height 15
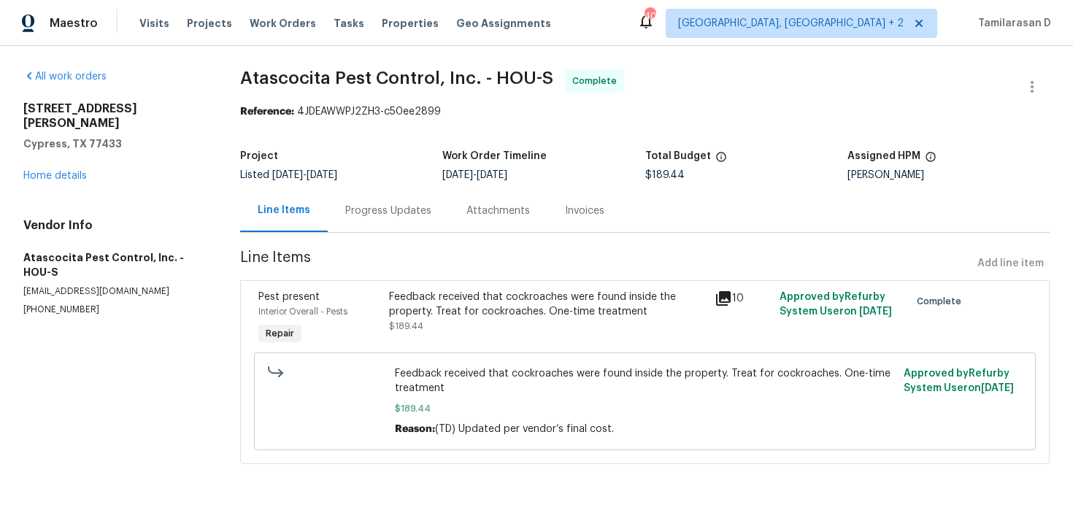
click at [376, 201] on div "Progress Updates" at bounding box center [388, 210] width 121 height 43
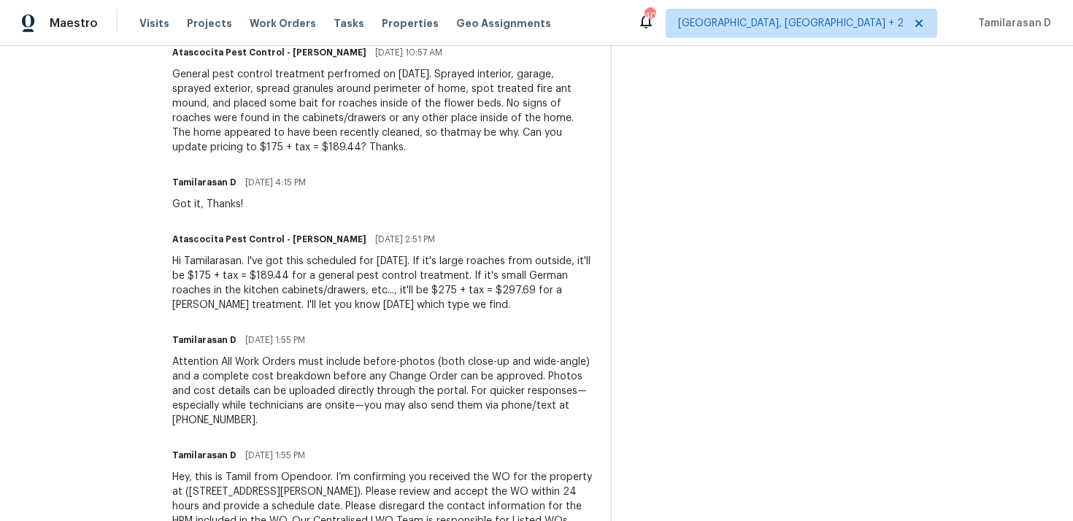
scroll to position [710, 0]
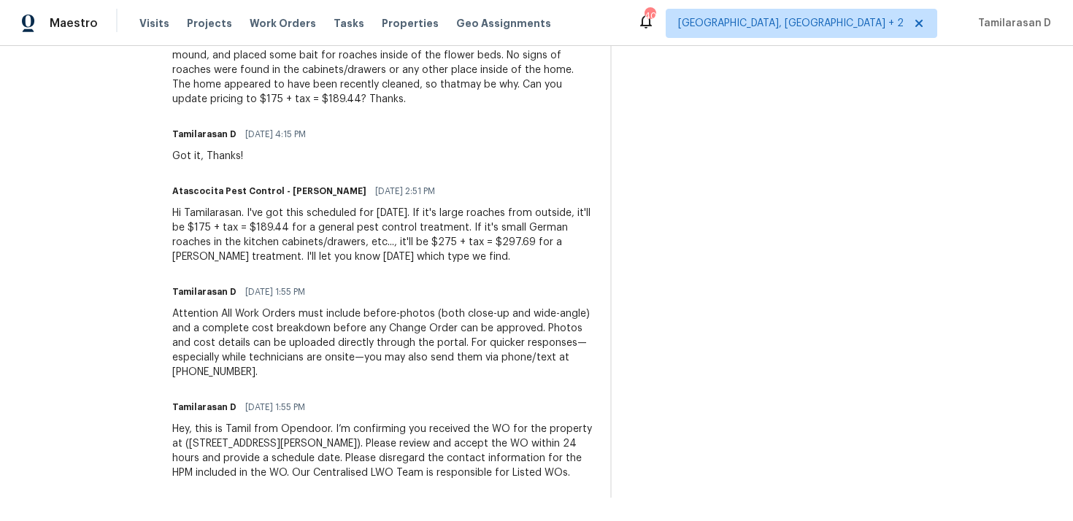
click at [345, 379] on div "Trade Partner Updates Tamilarasan D 09/24/2025 6:33 PM Thank you, Approved! Ata…" at bounding box center [382, 149] width 420 height 698
click at [318, 282] on div "Tamilarasan D 09/23/2025 1:55 PM" at bounding box center [382, 292] width 420 height 20
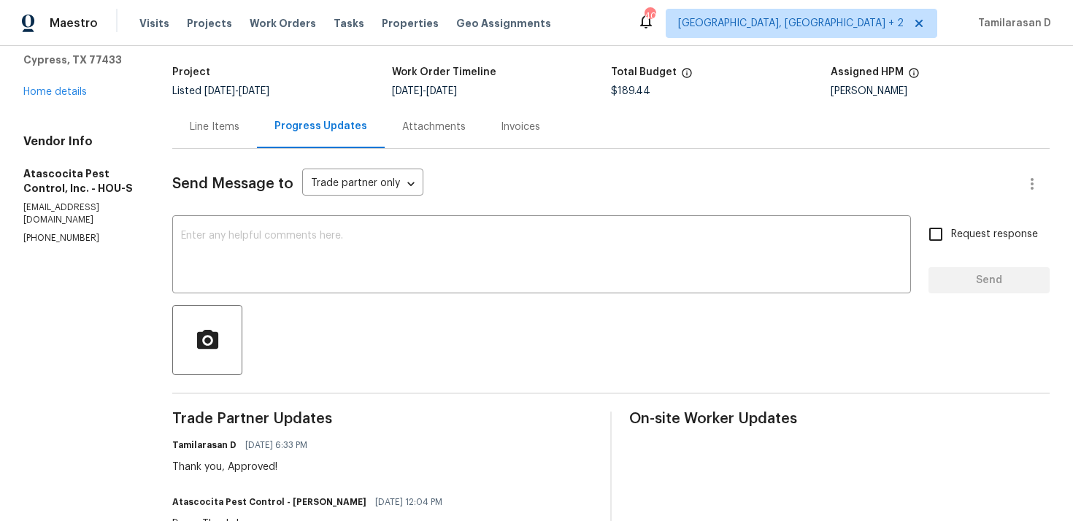
scroll to position [0, 0]
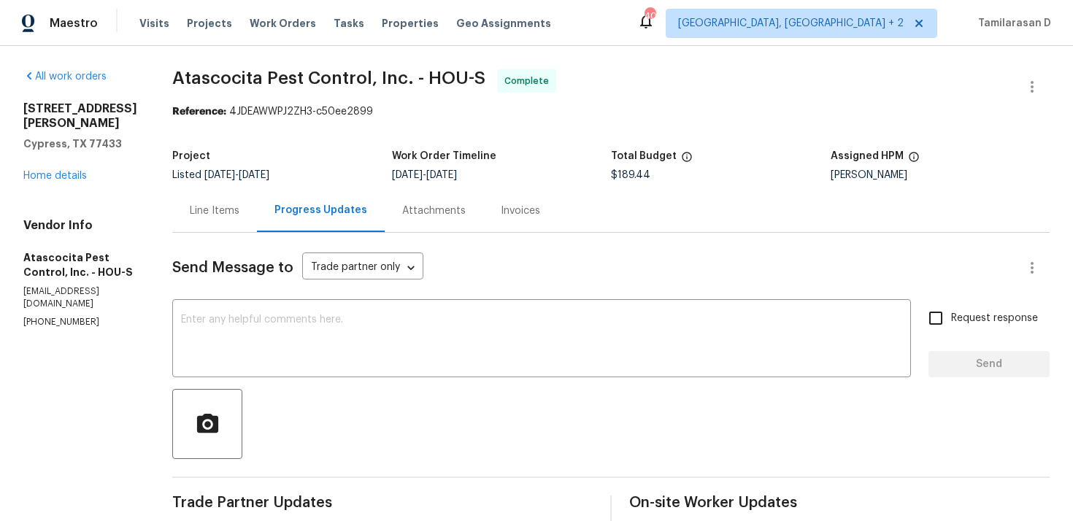
click at [219, 209] on div "Line Items" at bounding box center [215, 211] width 50 height 15
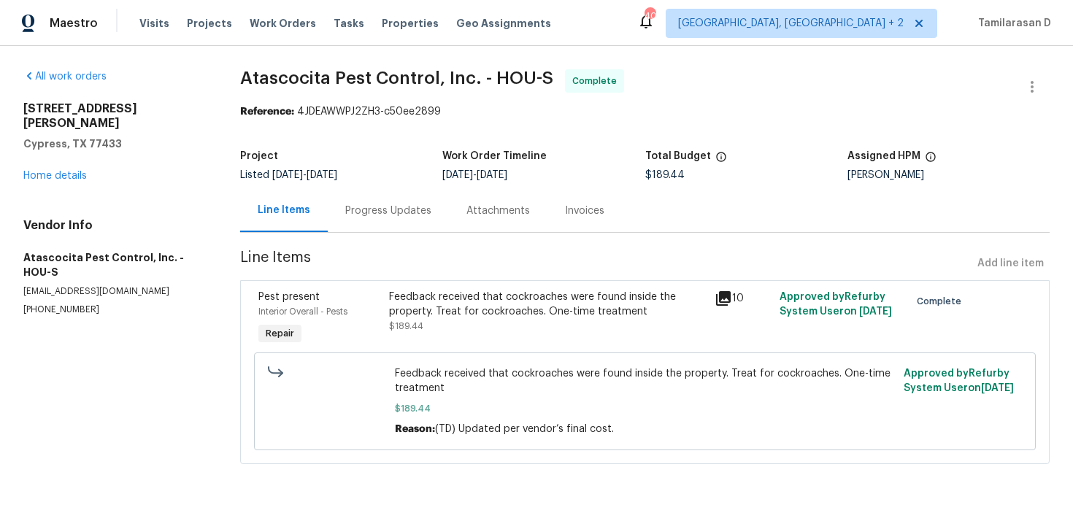
click at [358, 199] on div "Progress Updates" at bounding box center [388, 210] width 121 height 43
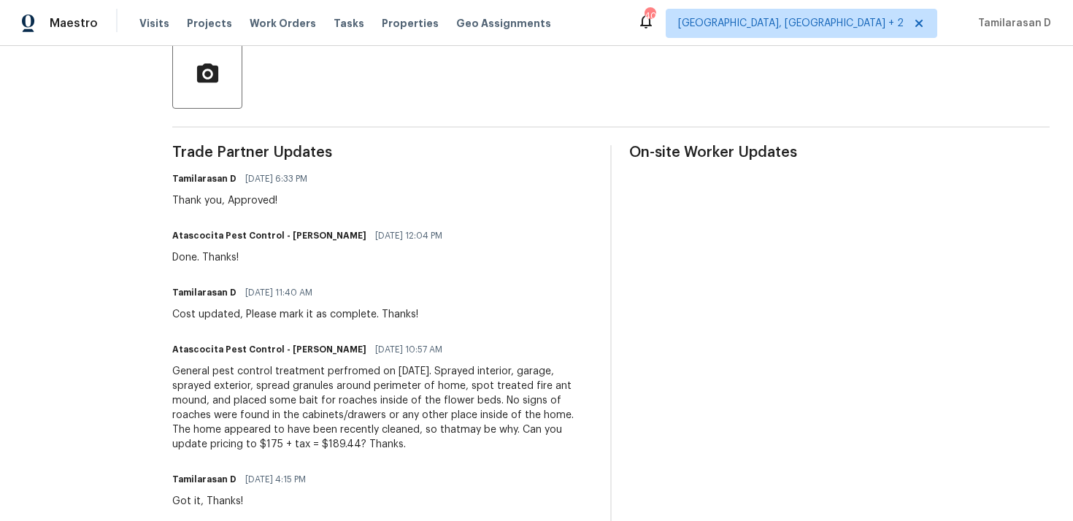
scroll to position [355, 0]
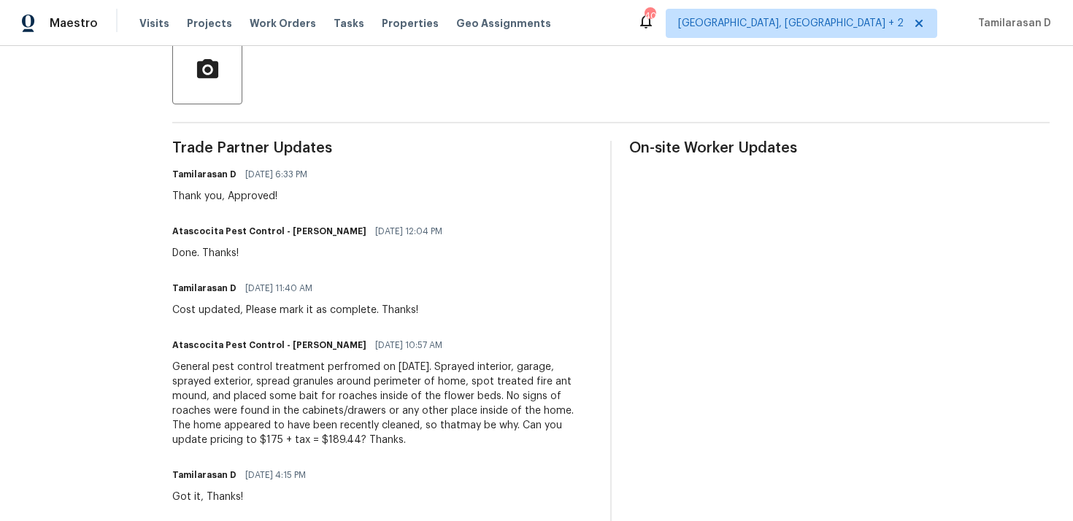
click at [217, 253] on div "Done. Thanks!" at bounding box center [311, 253] width 279 height 15
click at [219, 315] on div "Cost updated, Please mark it as complete. Thanks!" at bounding box center [295, 310] width 246 height 15
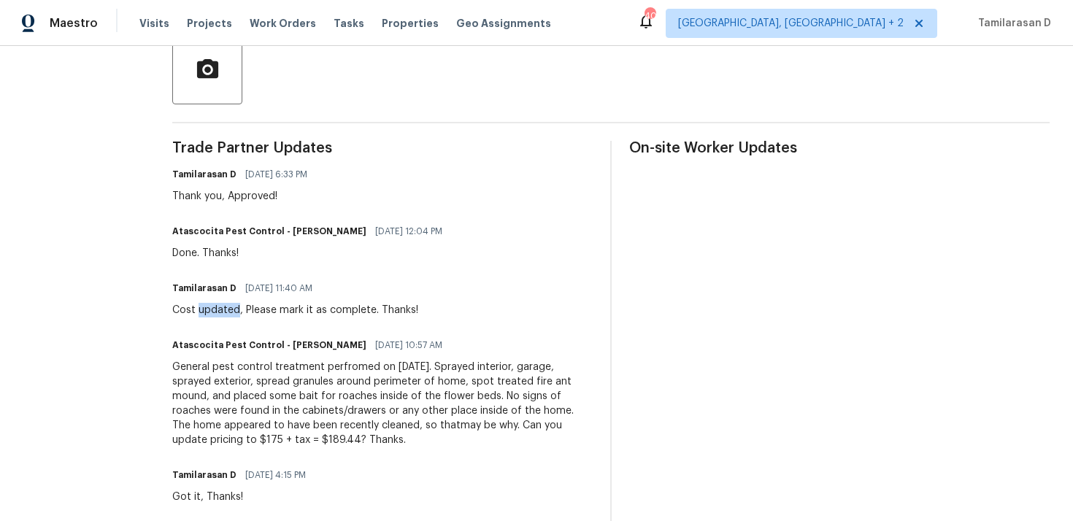
click at [219, 315] on div "Cost updated, Please mark it as complete. Thanks!" at bounding box center [295, 310] width 246 height 15
click at [174, 314] on div "Cost updated, Please mark it as complete. Thanks!" at bounding box center [295, 310] width 246 height 15
drag, startPoint x: 164, startPoint y: 311, endPoint x: 420, endPoint y: 321, distance: 256.4
click at [421, 321] on div "Trade Partner Updates Tamilarasan D 09/24/2025 6:33 PM Thank you, Approved! Ata…" at bounding box center [382, 490] width 420 height 698
drag, startPoint x: 164, startPoint y: 365, endPoint x: 314, endPoint y: 442, distance: 168.1
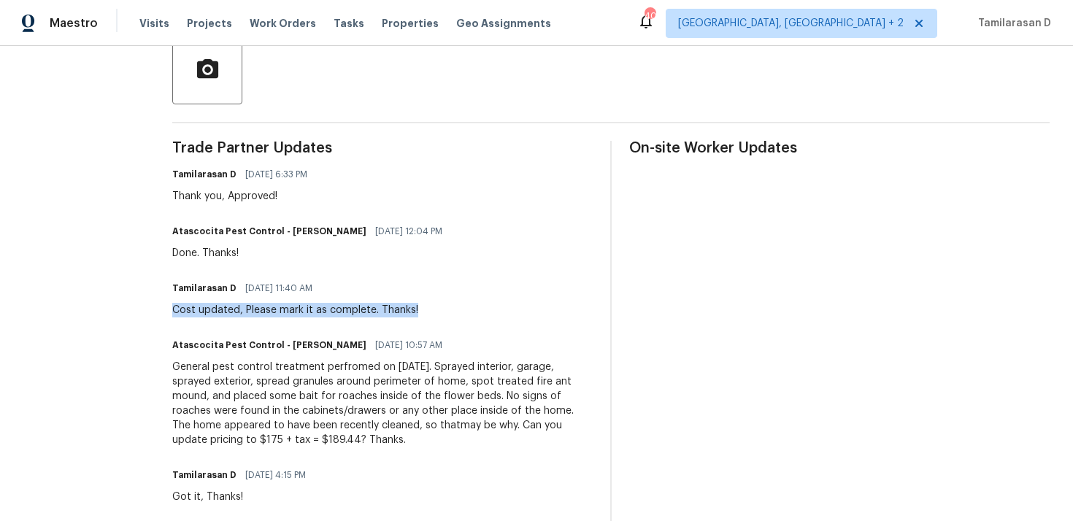
click at [314, 442] on div "General pest control treatment perfromed on [DATE]. Sprayed interior, garage, s…" at bounding box center [382, 404] width 420 height 88
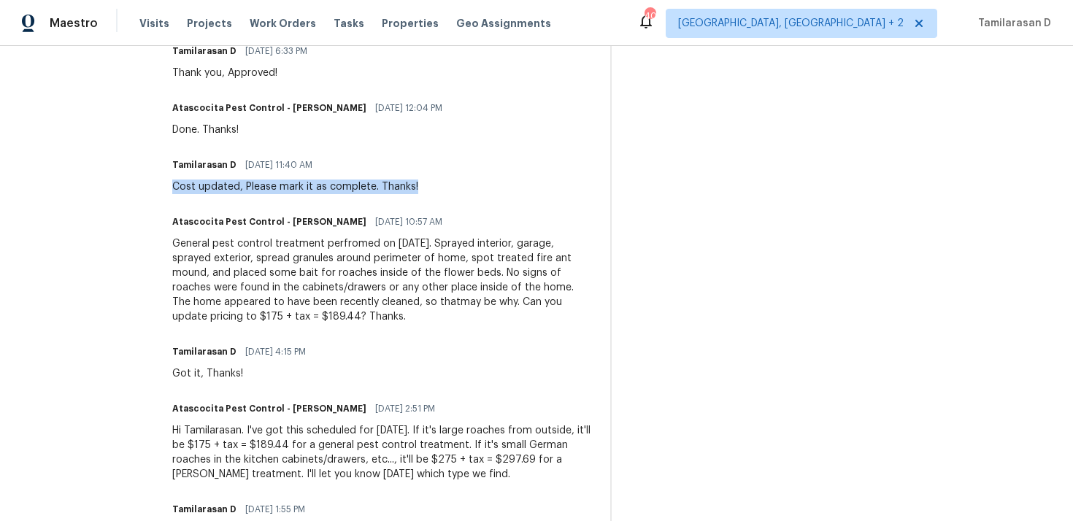
scroll to position [502, 0]
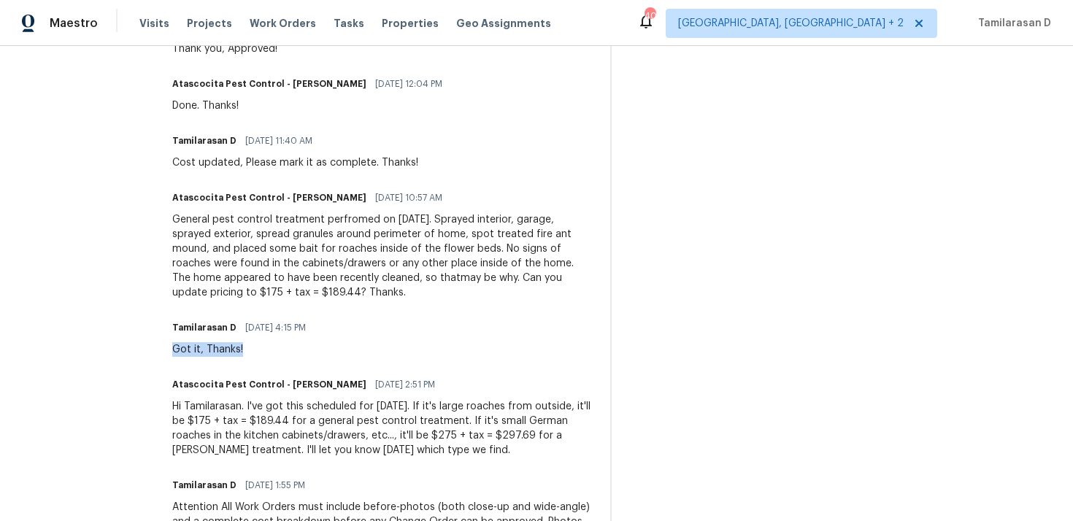
drag, startPoint x: 162, startPoint y: 349, endPoint x: 251, endPoint y: 356, distance: 89.4
click at [251, 356] on div "Got it, Thanks!" at bounding box center [243, 349] width 142 height 15
click at [219, 360] on div "Trade Partner Updates Tamilarasan D 09/24/2025 6:33 PM Thank you, Approved! Ata…" at bounding box center [382, 342] width 420 height 698
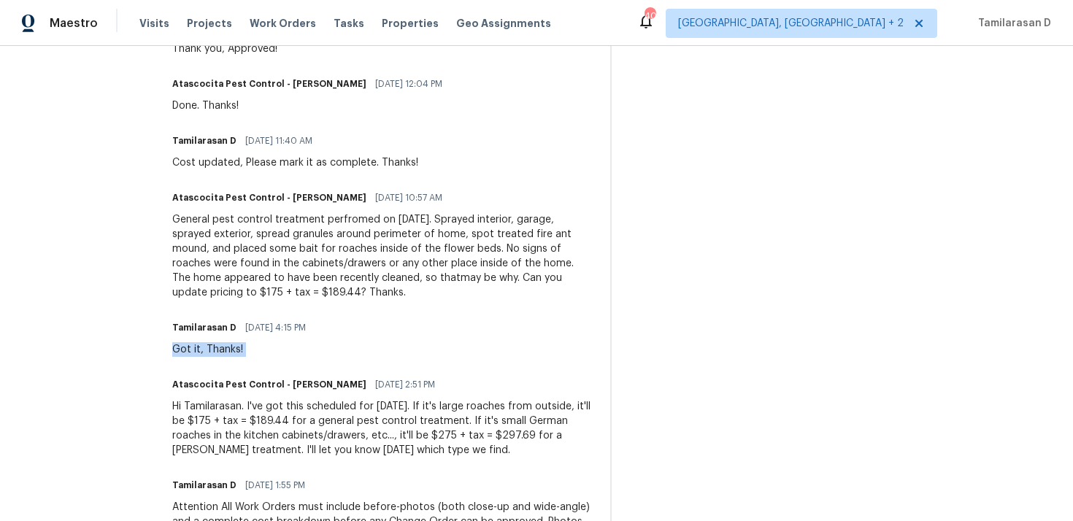
click at [230, 441] on div "Hi Tamilarasan. I've got this scheduled for [DATE]. If it's large roaches from …" at bounding box center [382, 428] width 420 height 58
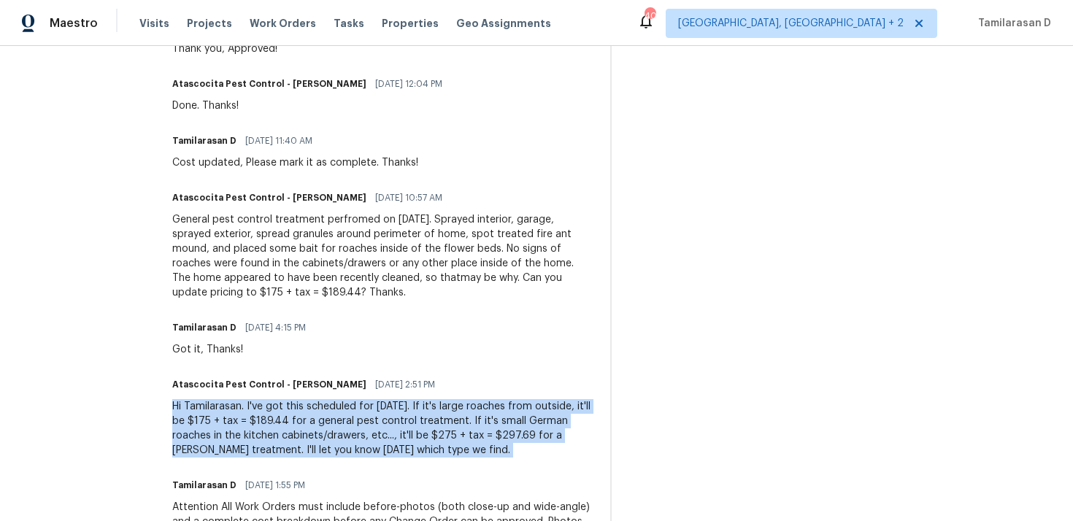
click at [230, 441] on div "Hi Tamilarasan. I've got this scheduled for [DATE]. If it's large roaches from …" at bounding box center [382, 428] width 420 height 58
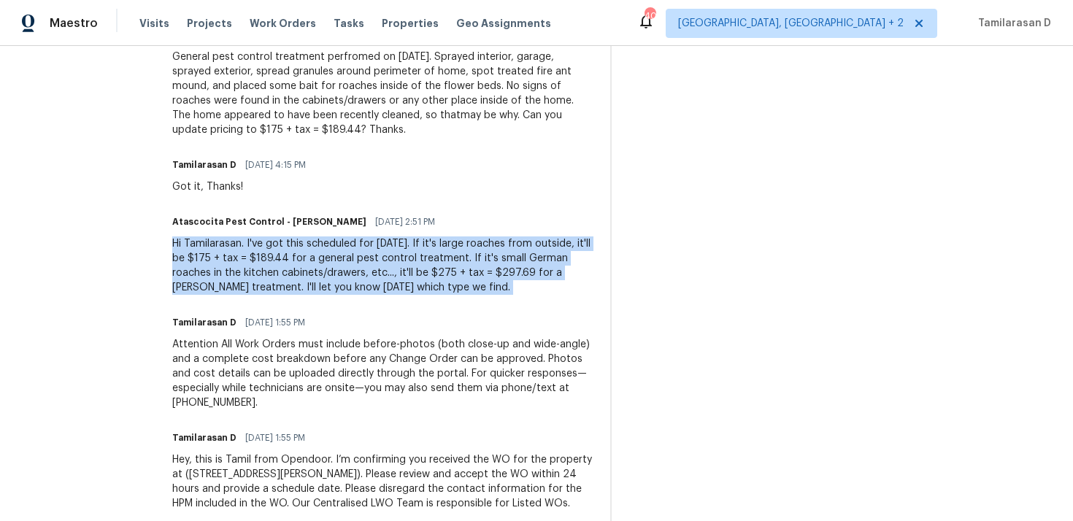
scroll to position [710, 0]
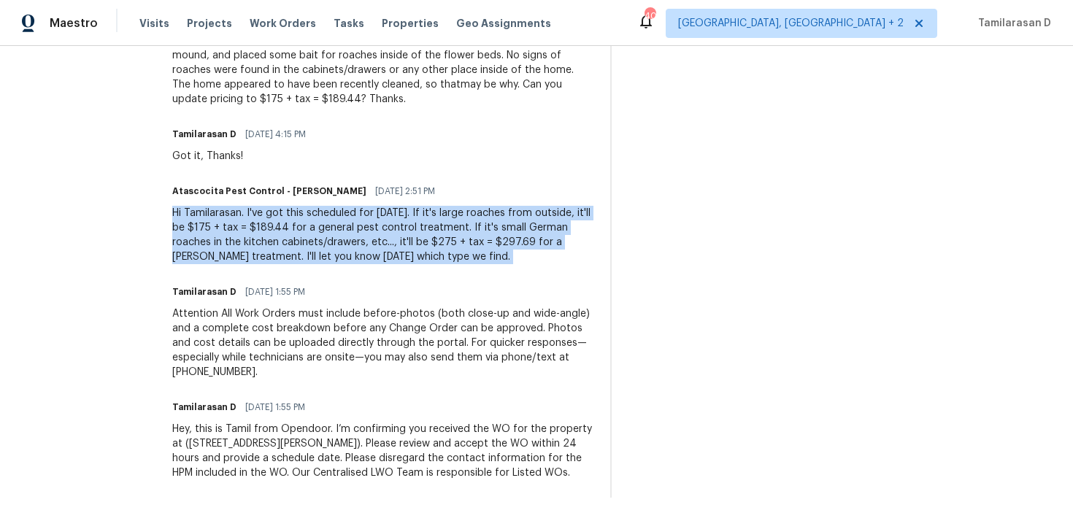
click at [236, 316] on div "Attention All Work Orders must include before-photos (both close-up and wide-an…" at bounding box center [382, 343] width 420 height 73
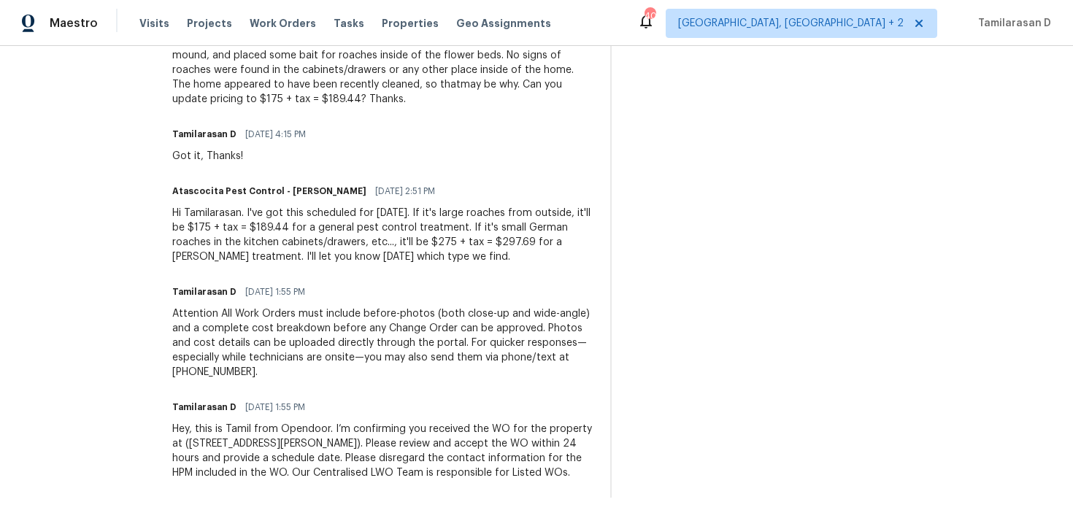
click at [236, 316] on div "Attention All Work Orders must include before-photos (both close-up and wide-an…" at bounding box center [382, 343] width 420 height 73
click at [199, 323] on div "Attention All Work Orders must include before-photos (both close-up and wide-an…" at bounding box center [382, 343] width 420 height 73
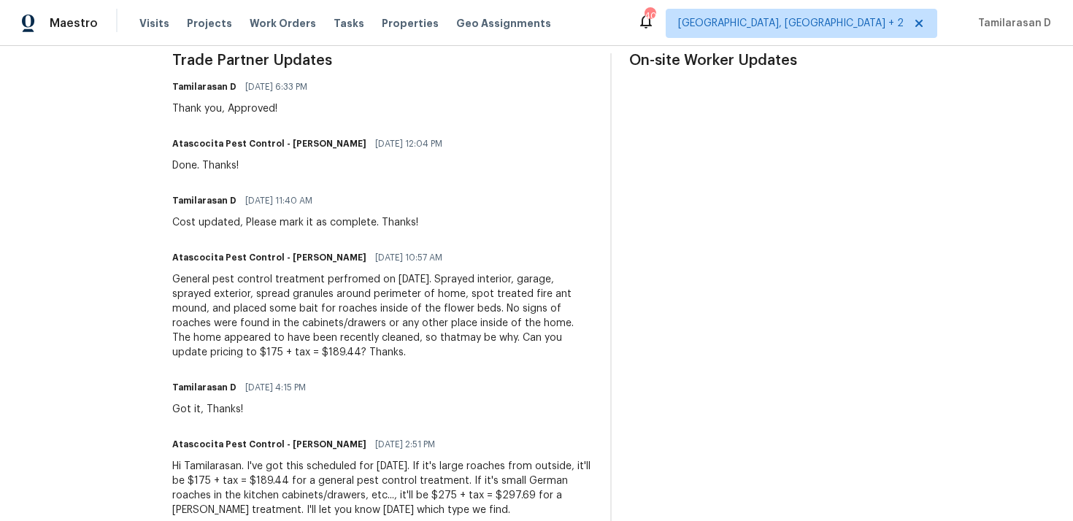
scroll to position [0, 0]
